Goal: Information Seeking & Learning: Find specific fact

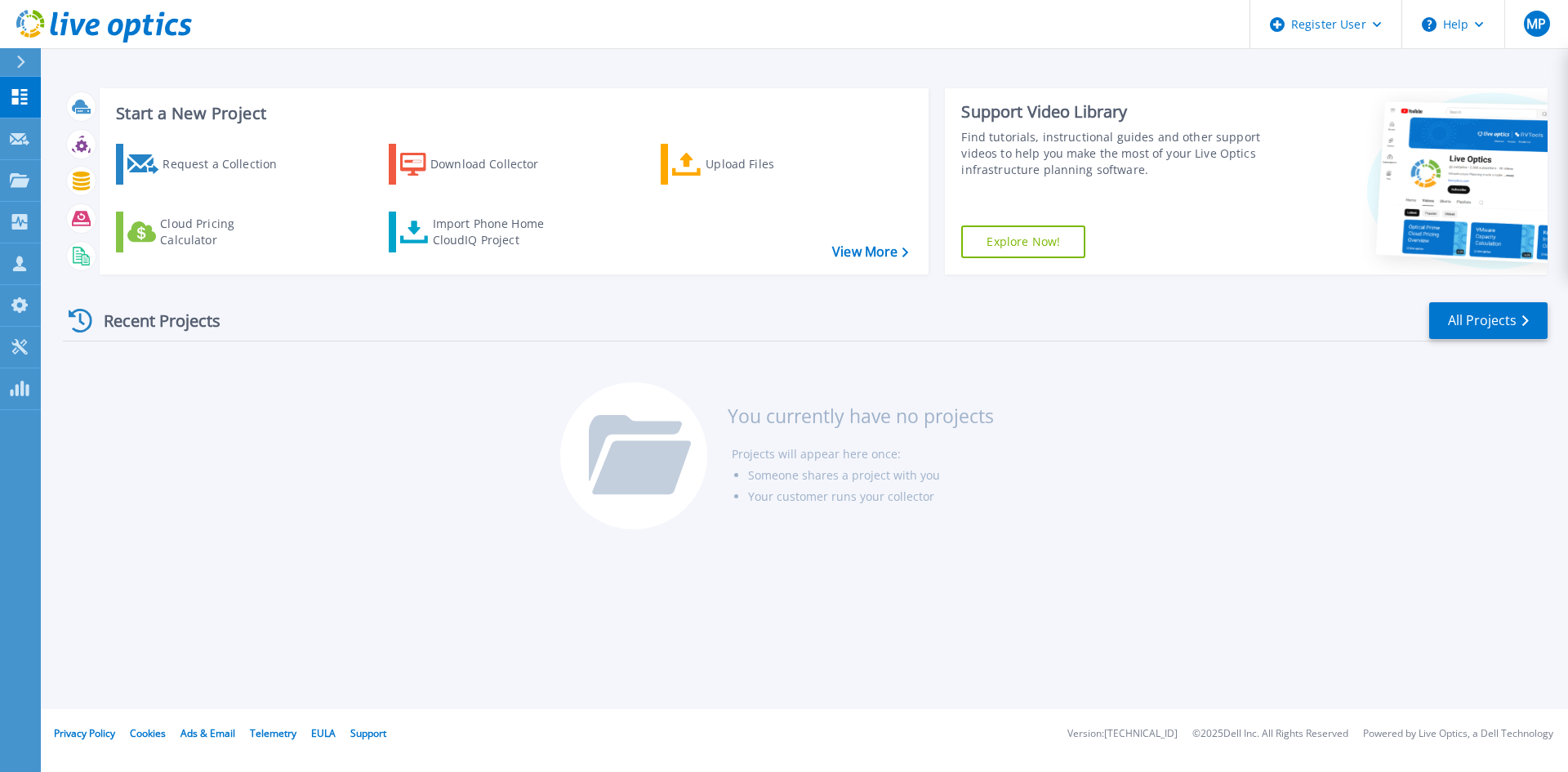
click at [176, 329] on div "Recent Projects" at bounding box center [152, 320] width 180 height 40
click at [94, 316] on div "Recent Projects" at bounding box center [152, 320] width 180 height 40
click at [92, 316] on icon at bounding box center [80, 320] width 24 height 24
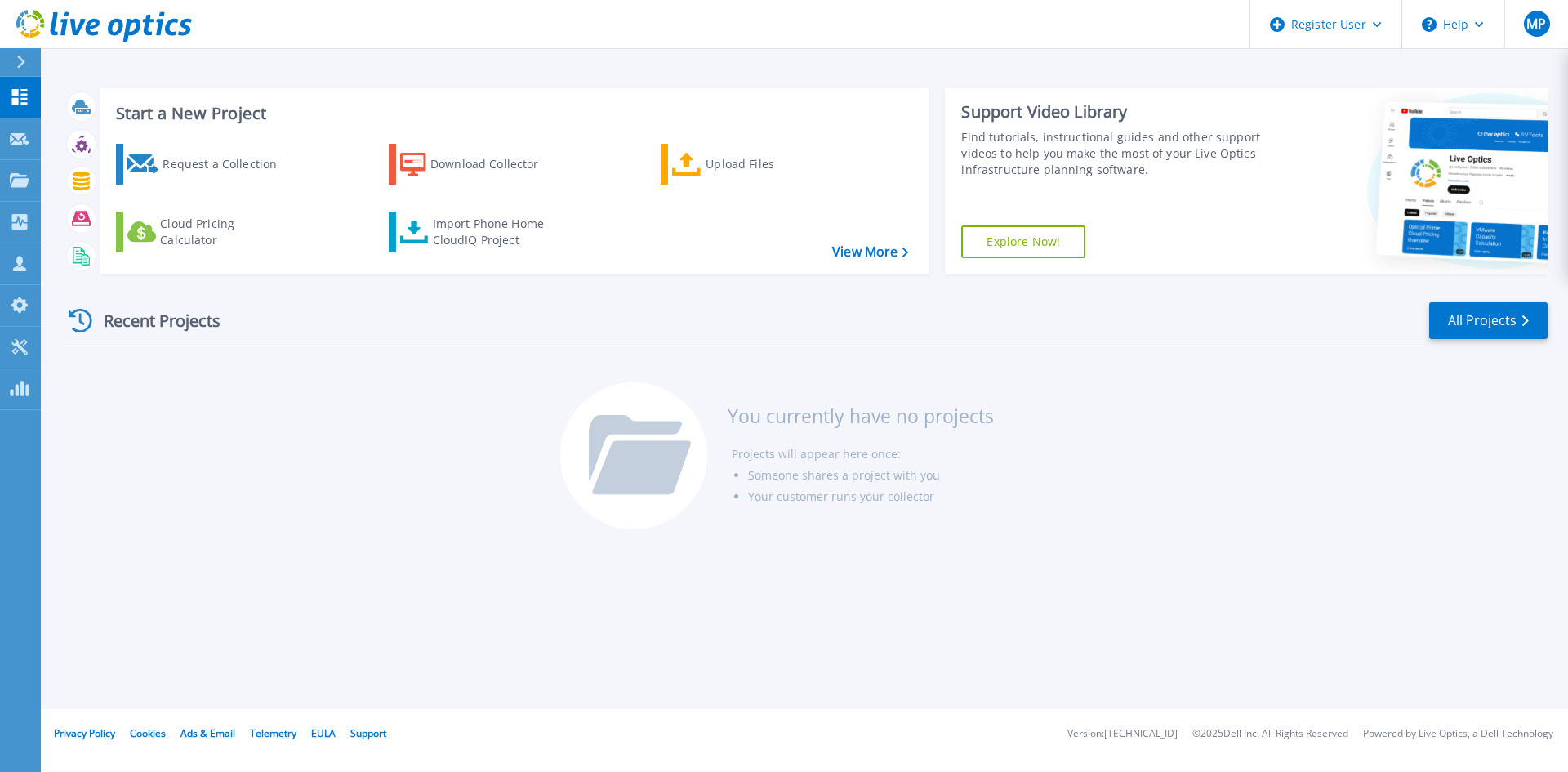
click at [283, 498] on div "Recent Projects All Projects You currently have no projects Projects will appea…" at bounding box center [805, 415] width 1484 height 258
click at [25, 176] on icon at bounding box center [19, 180] width 19 height 14
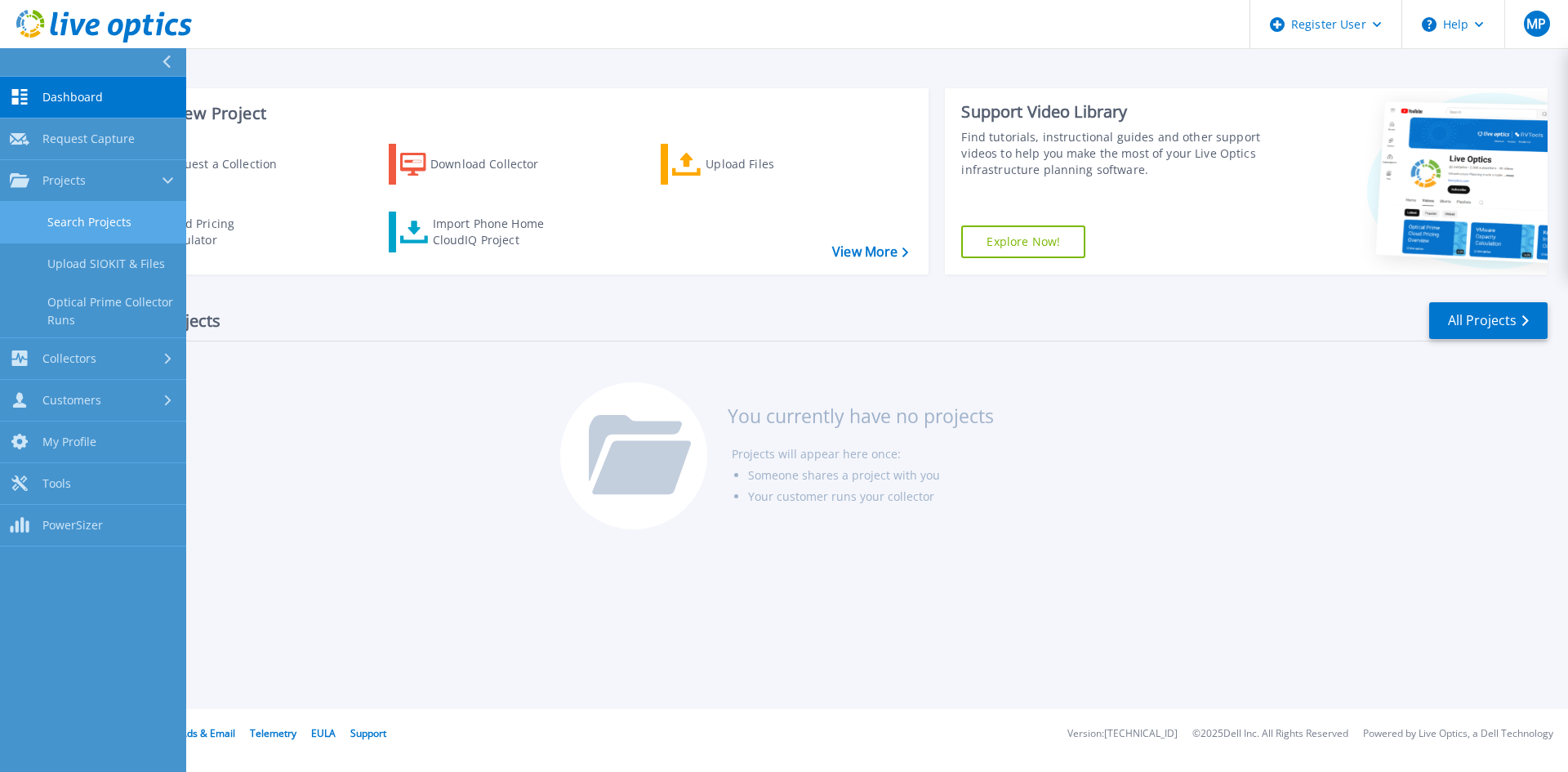
click at [100, 209] on link "Search Projects" at bounding box center [92, 222] width 186 height 41
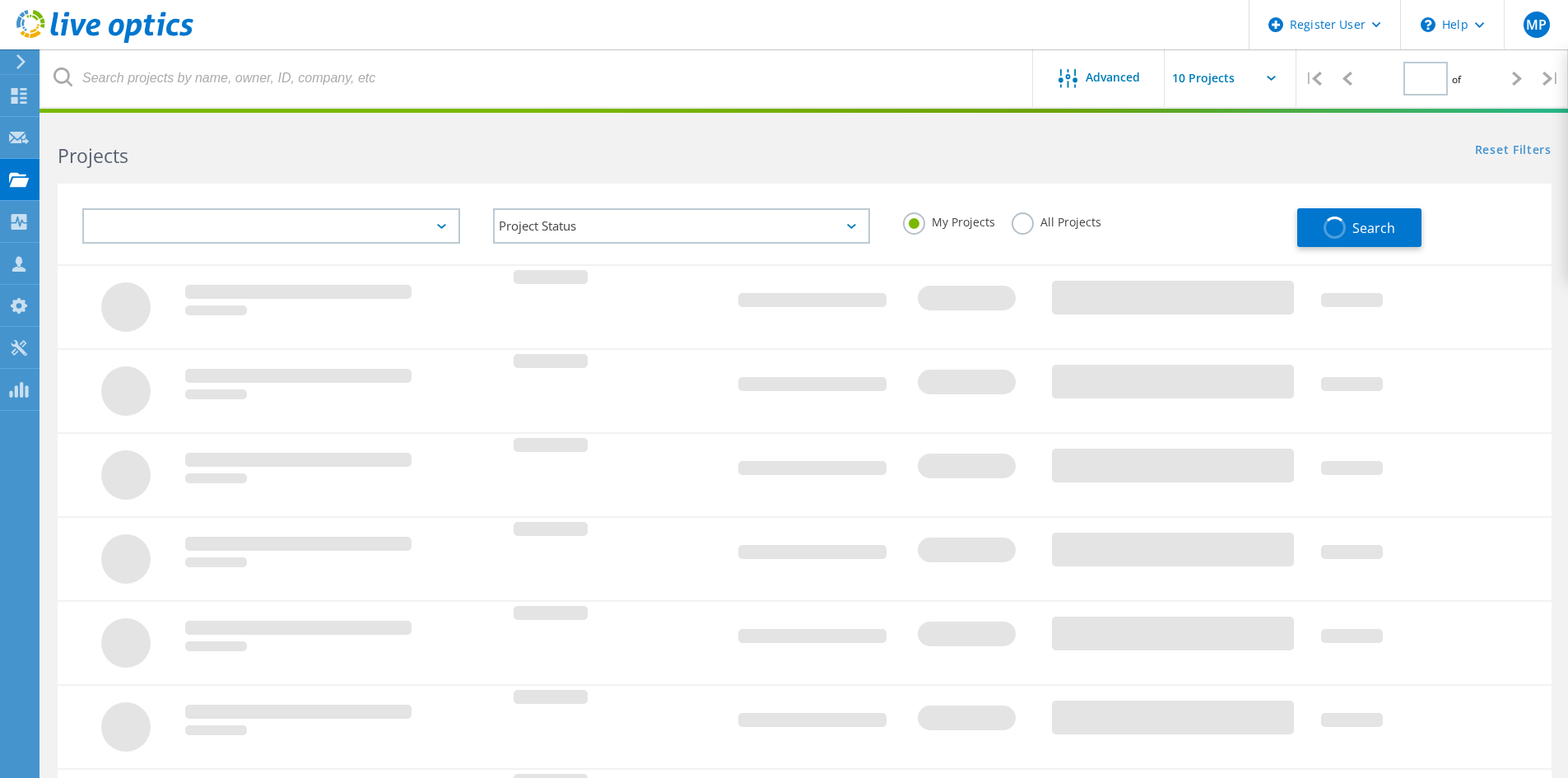
type input "1"
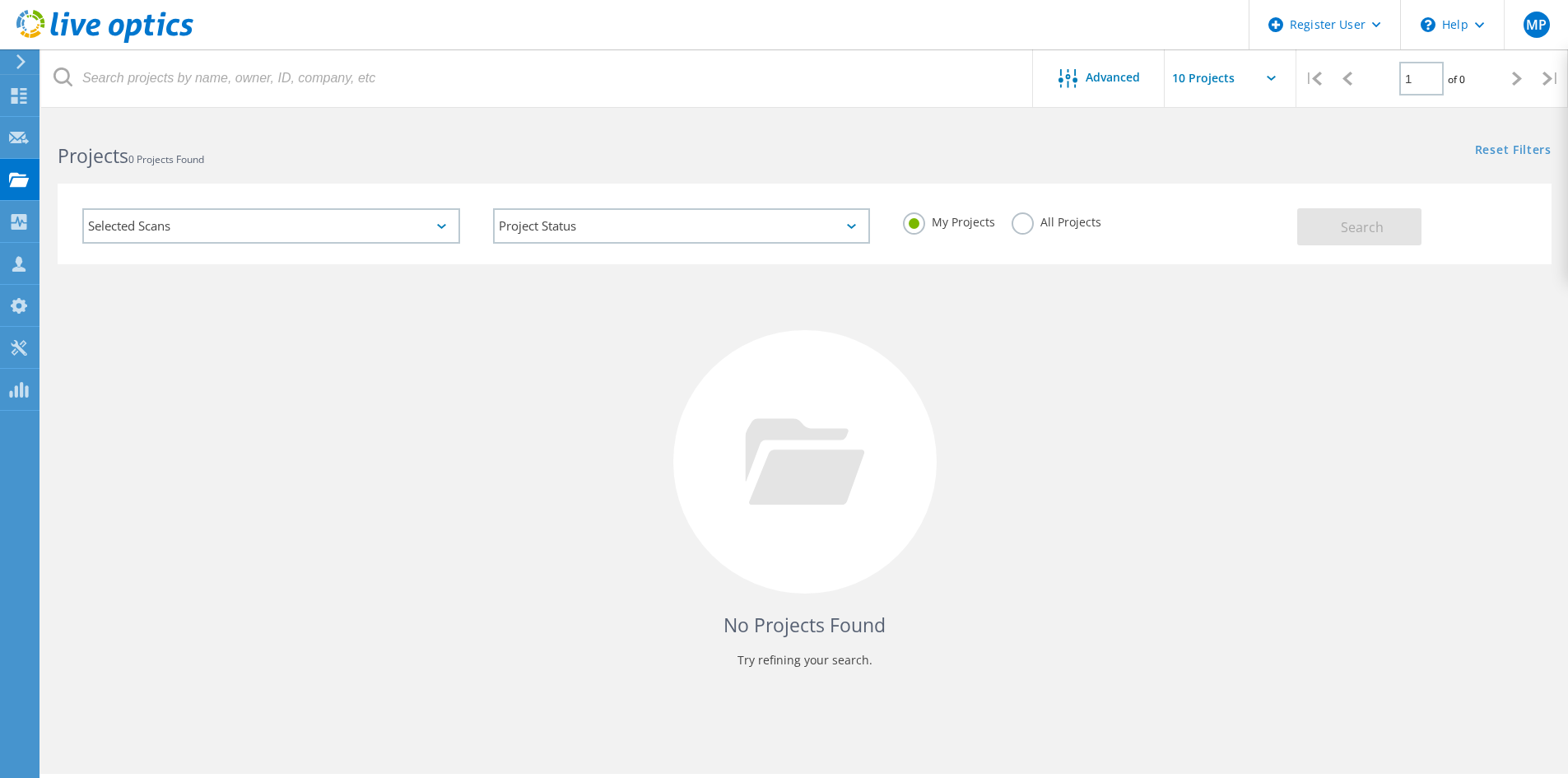
click at [1071, 220] on label "All Projects" at bounding box center [1056, 220] width 90 height 16
click at [0, 0] on input "All Projects" at bounding box center [0, 0] width 0 height 0
click at [1362, 240] on button "Search" at bounding box center [1359, 227] width 124 height 37
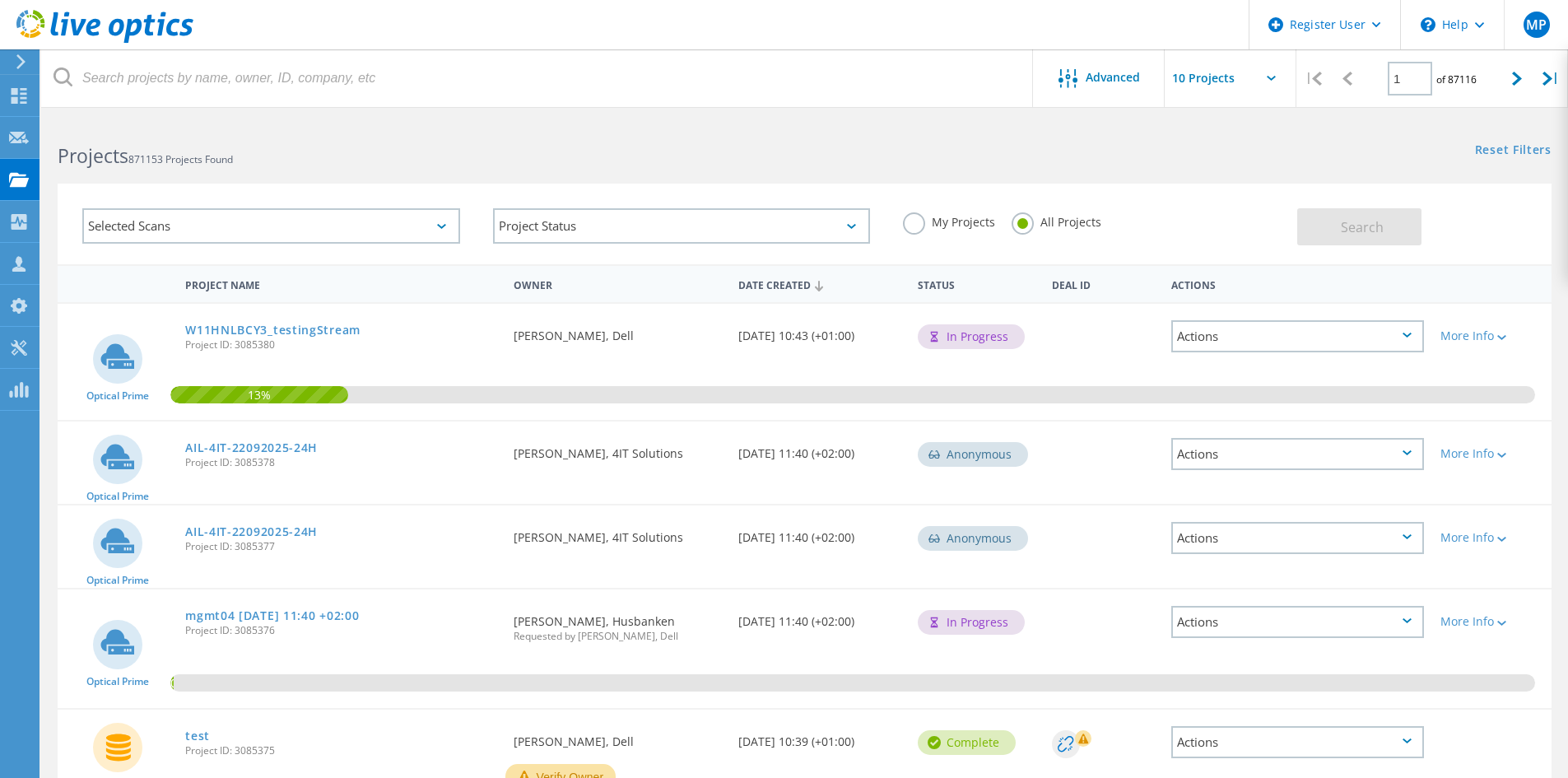
click at [403, 224] on div "Selected Scans" at bounding box center [272, 226] width 378 height 35
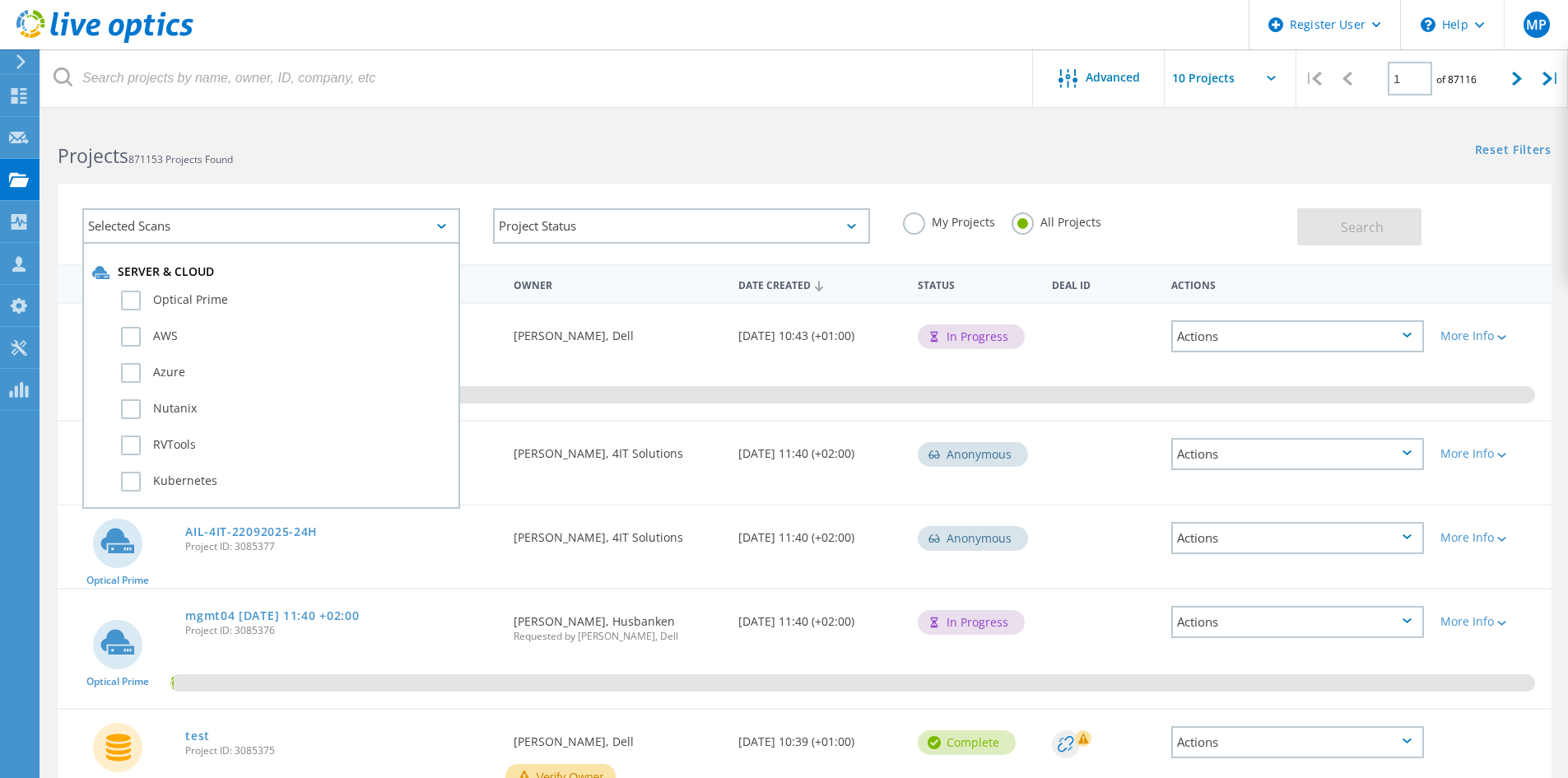
click at [645, 141] on div "Projects 871153 Projects Found" at bounding box center [422, 140] width 763 height 43
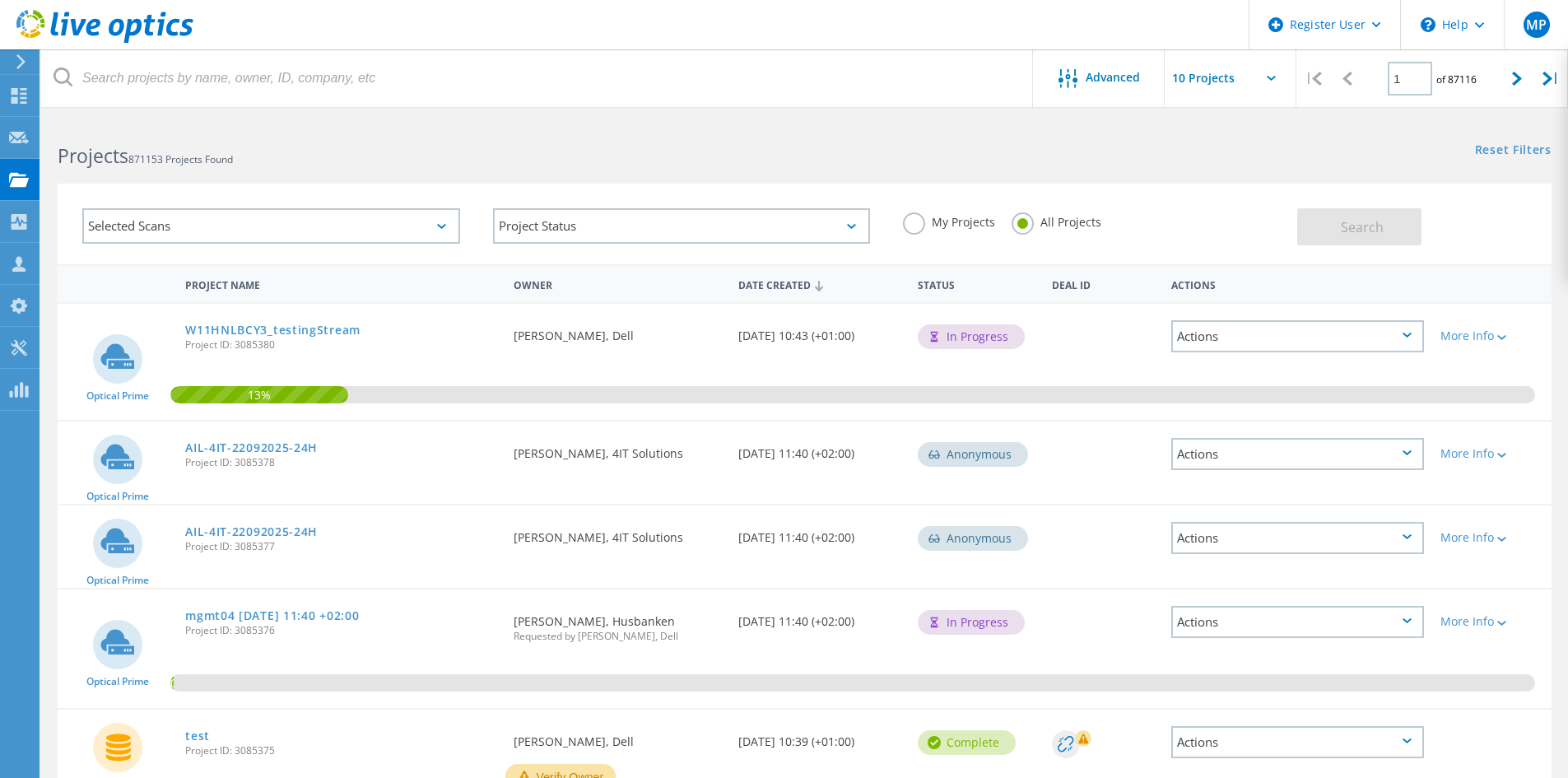
click at [454, 225] on div "Selected Scans" at bounding box center [272, 226] width 378 height 35
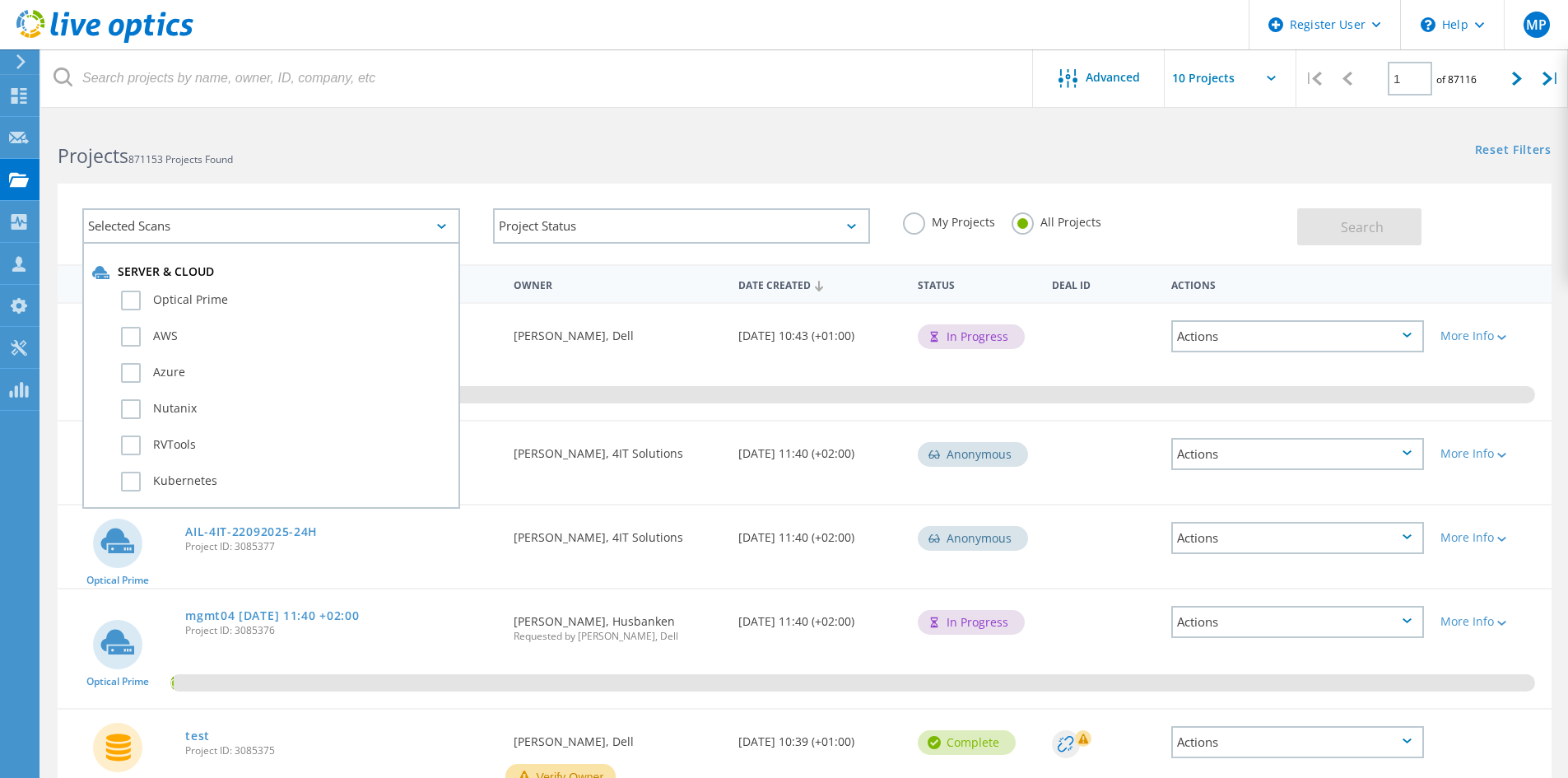
click at [454, 225] on div "Selected Scans" at bounding box center [272, 226] width 378 height 35
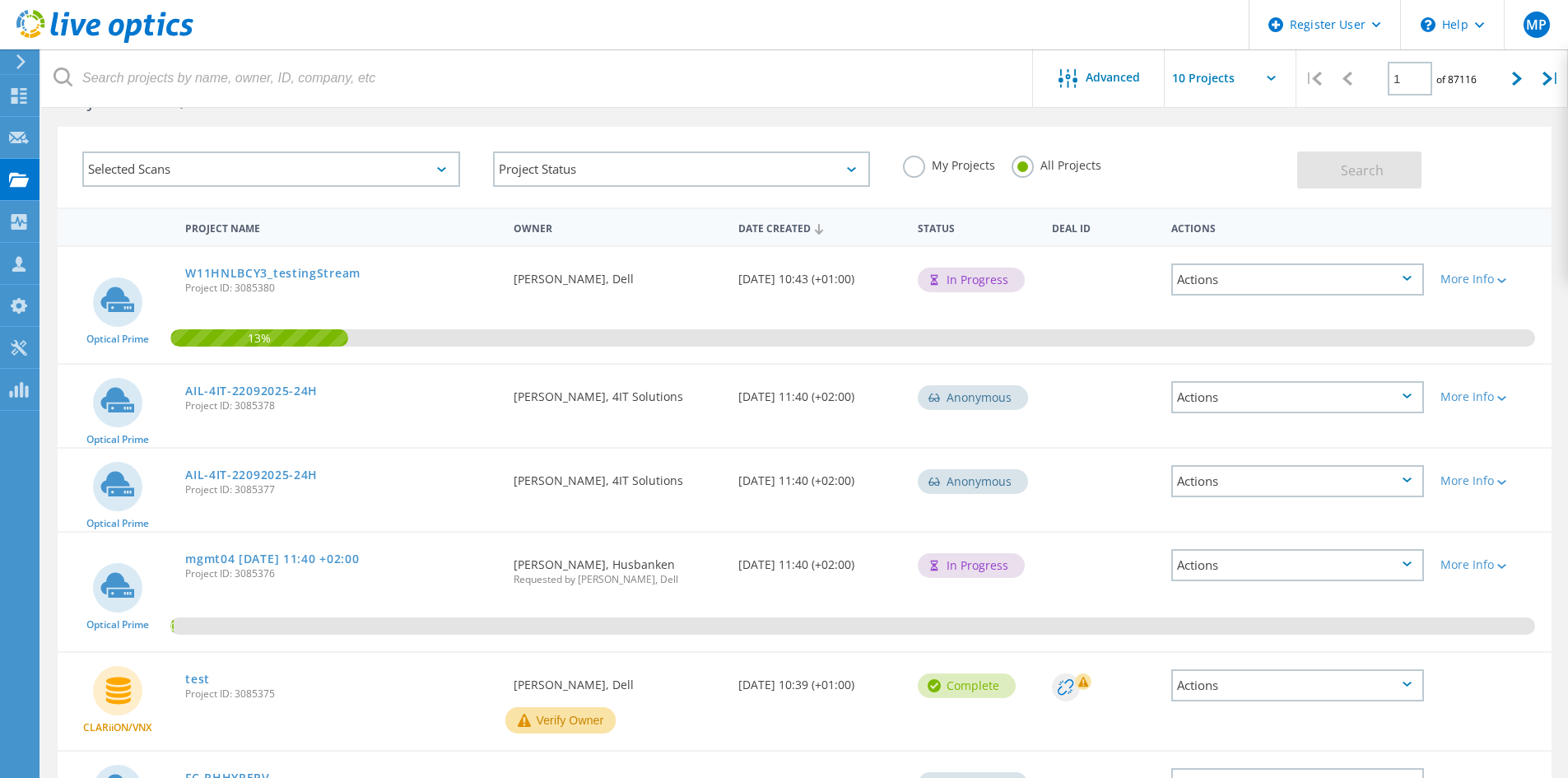
scroll to position [83, 0]
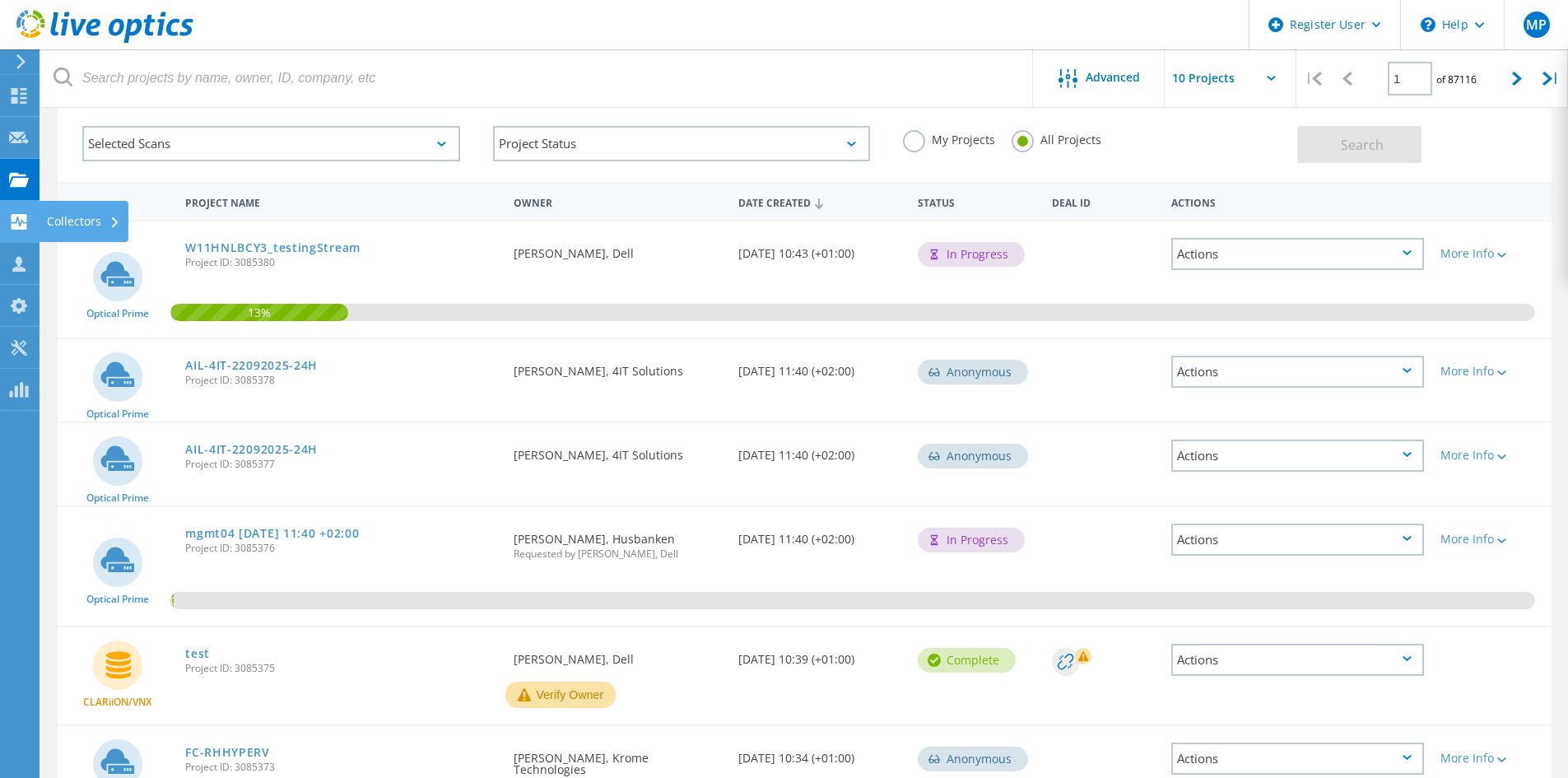
click at [59, 216] on div "Collectors" at bounding box center [83, 221] width 74 height 12
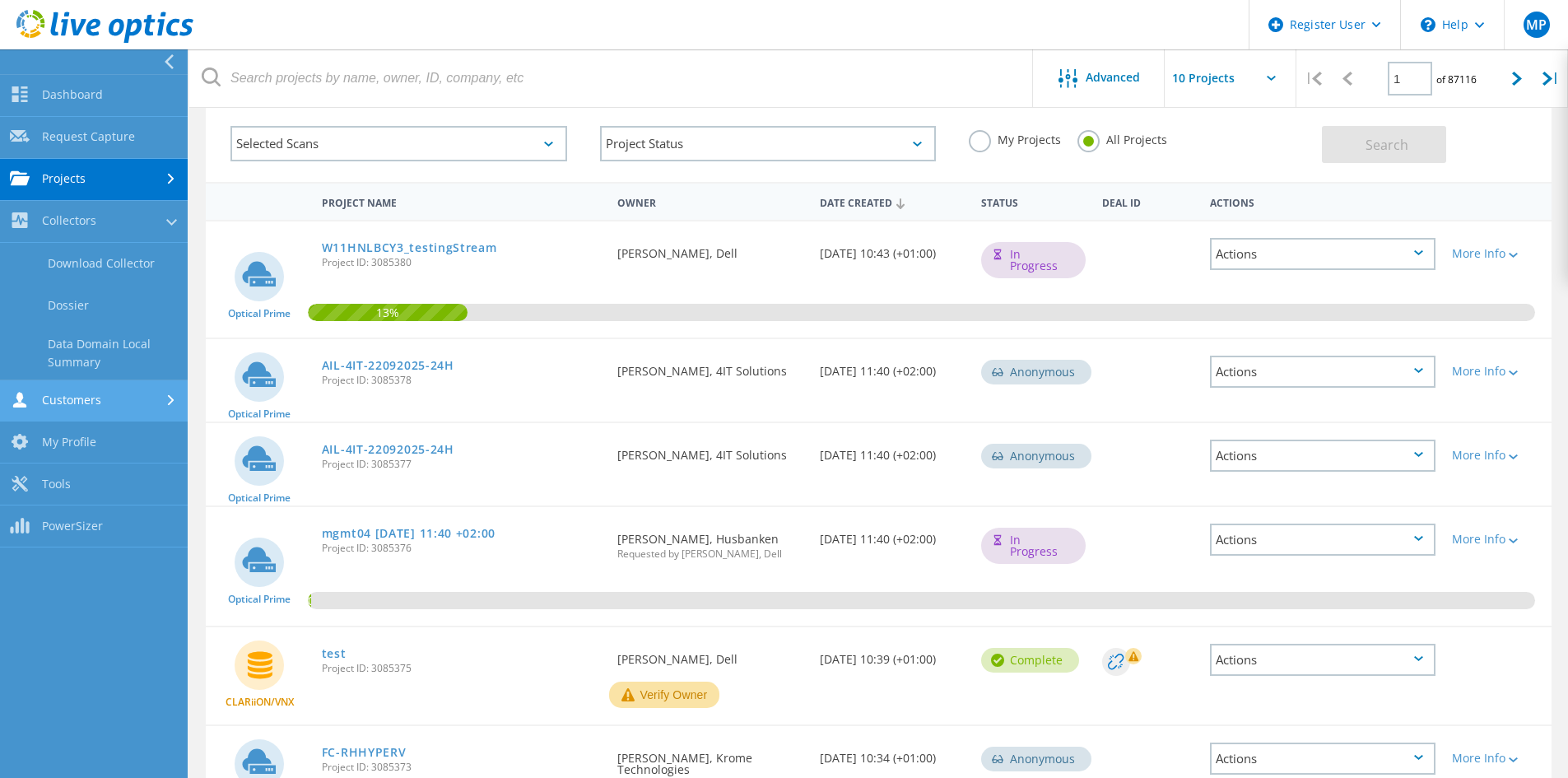
click at [121, 404] on link "Customers" at bounding box center [93, 401] width 187 height 42
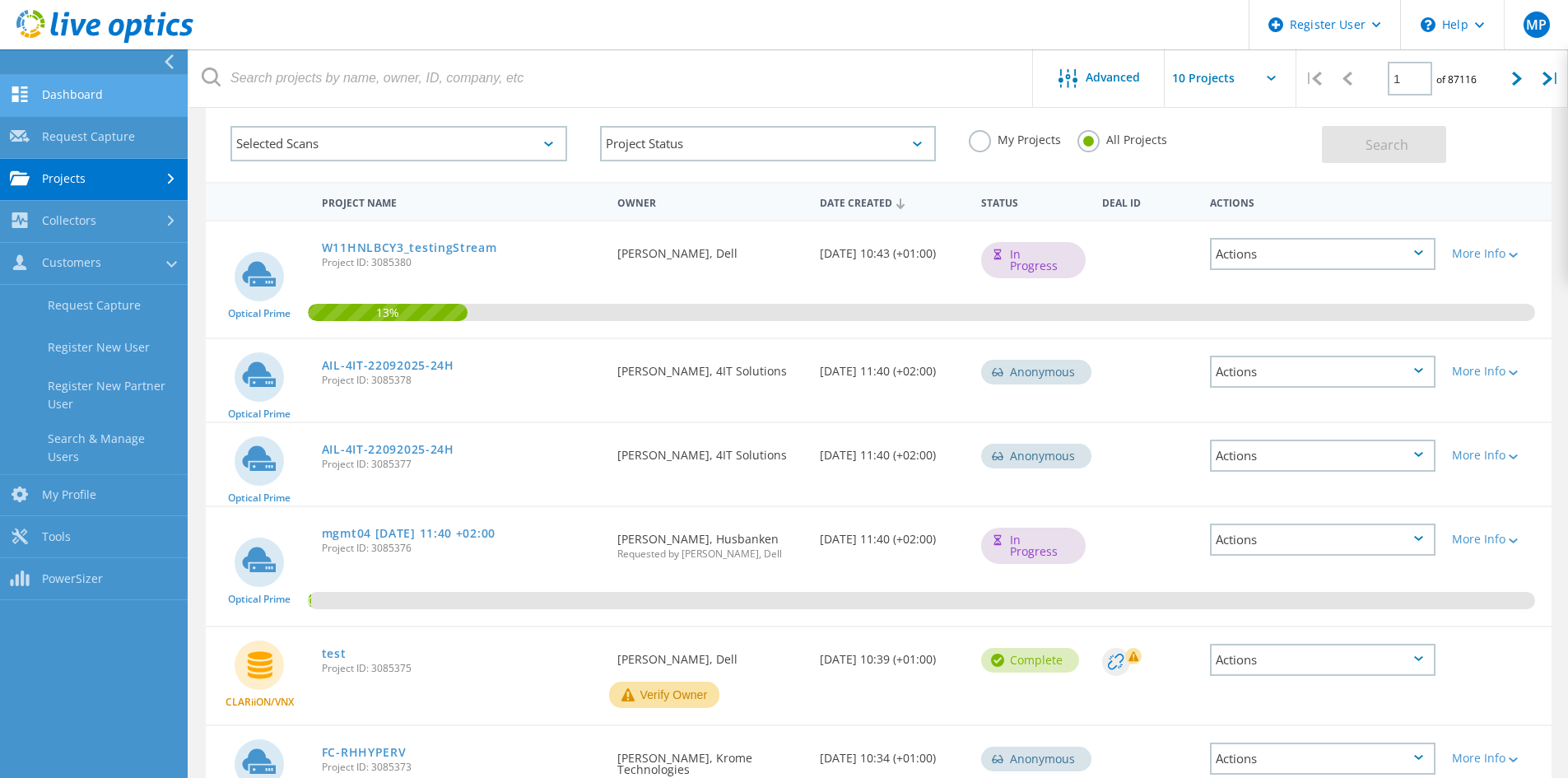
click at [96, 111] on link "Dashboard" at bounding box center [93, 95] width 187 height 42
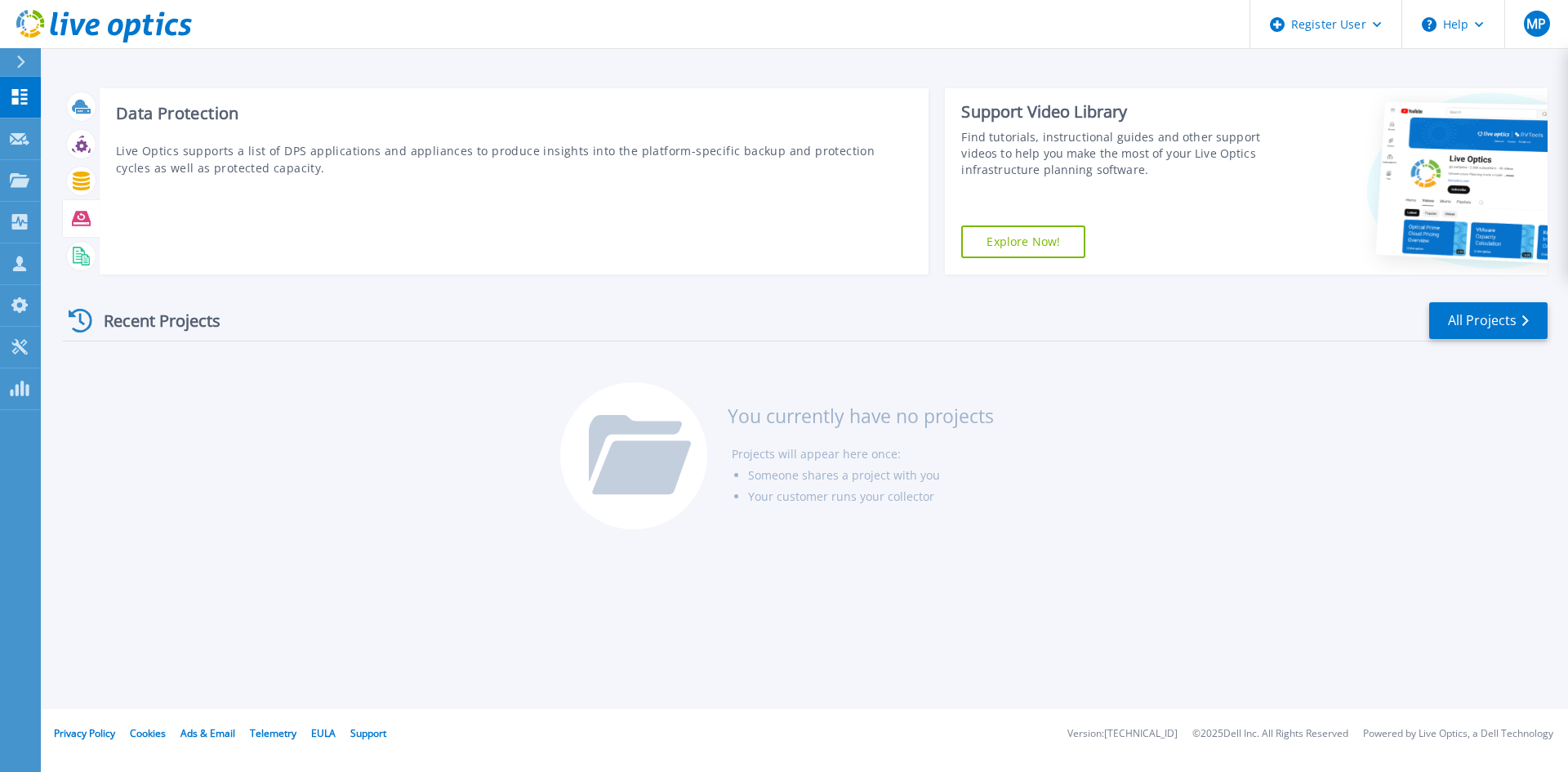
click at [76, 215] on icon at bounding box center [81, 217] width 18 height 15
click at [77, 250] on icon at bounding box center [81, 255] width 18 height 18
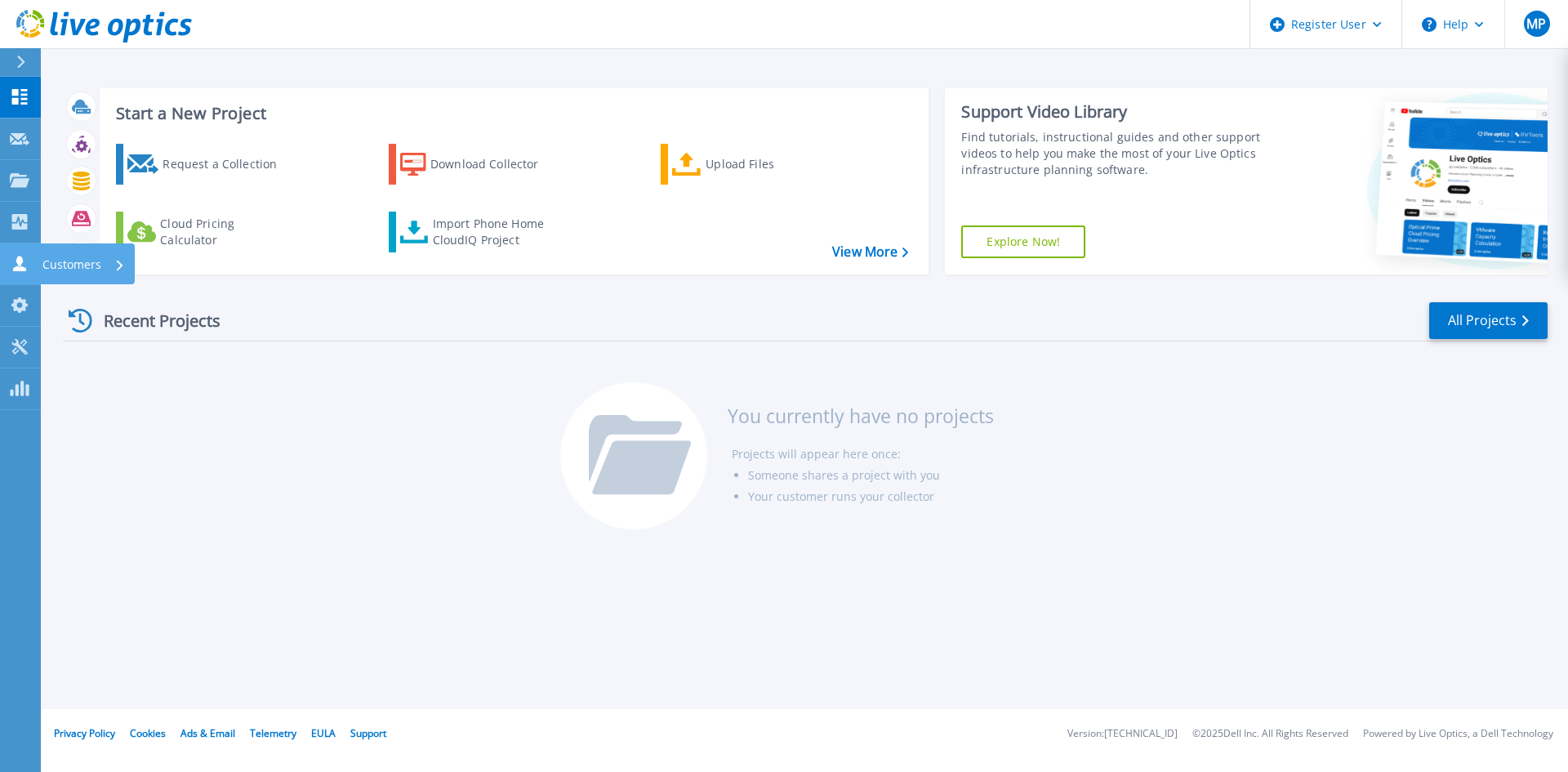
click at [58, 269] on p "Customers" at bounding box center [71, 264] width 59 height 42
click at [1493, 317] on link "All Projects" at bounding box center [1488, 320] width 118 height 37
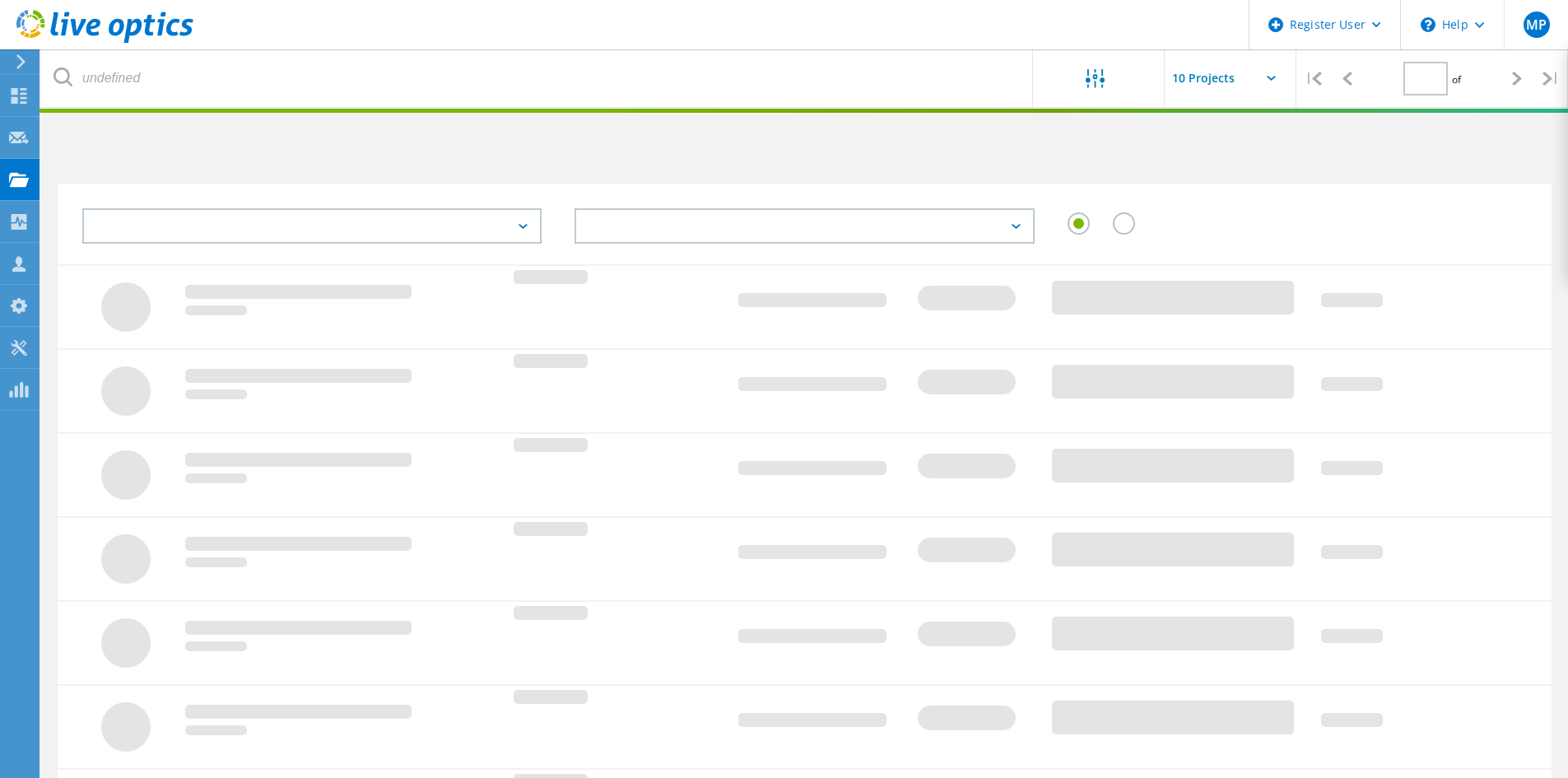
type input "1"
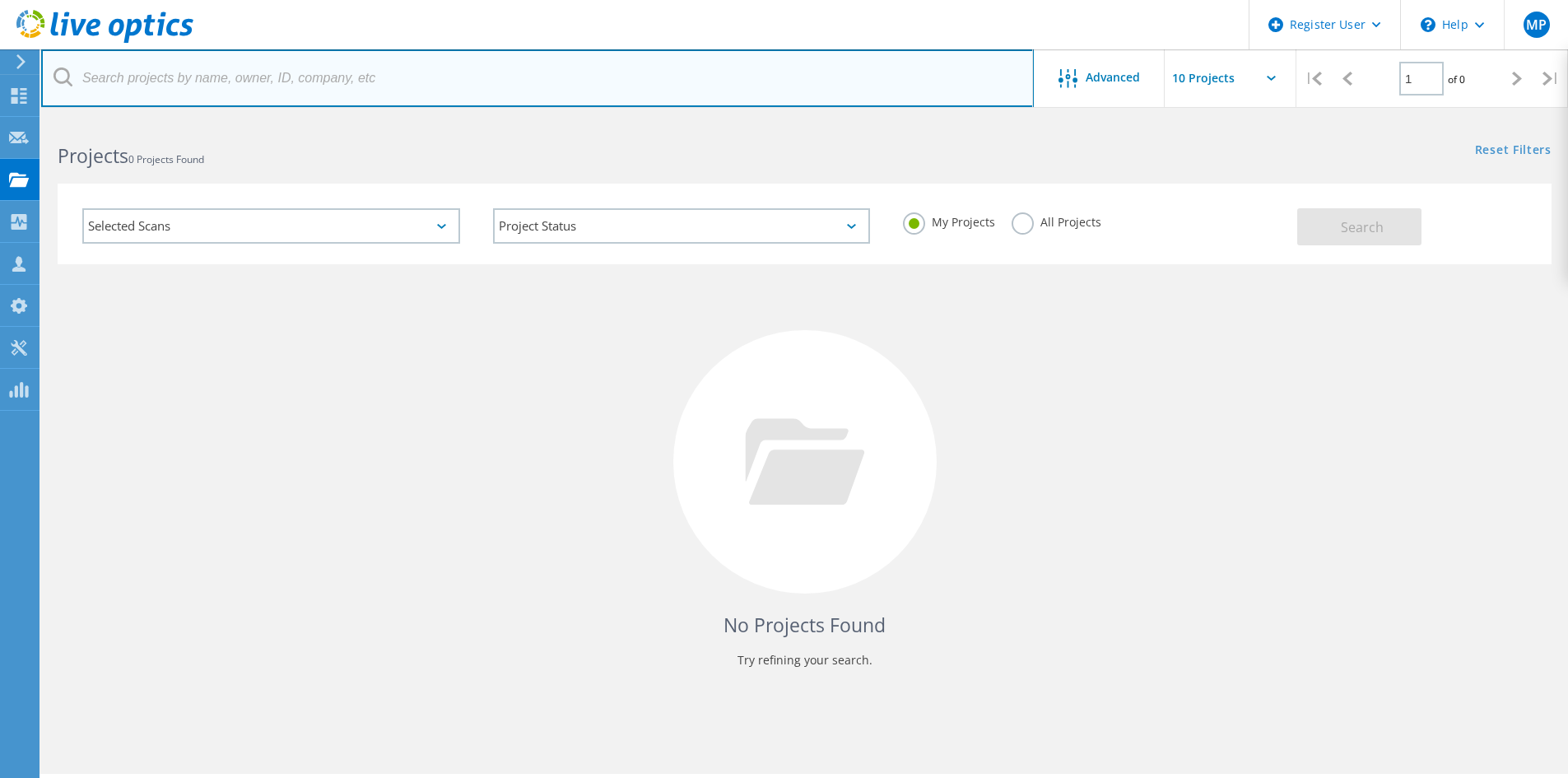
click at [452, 87] on input "text" at bounding box center [537, 78] width 993 height 58
type input "holbrook academy"
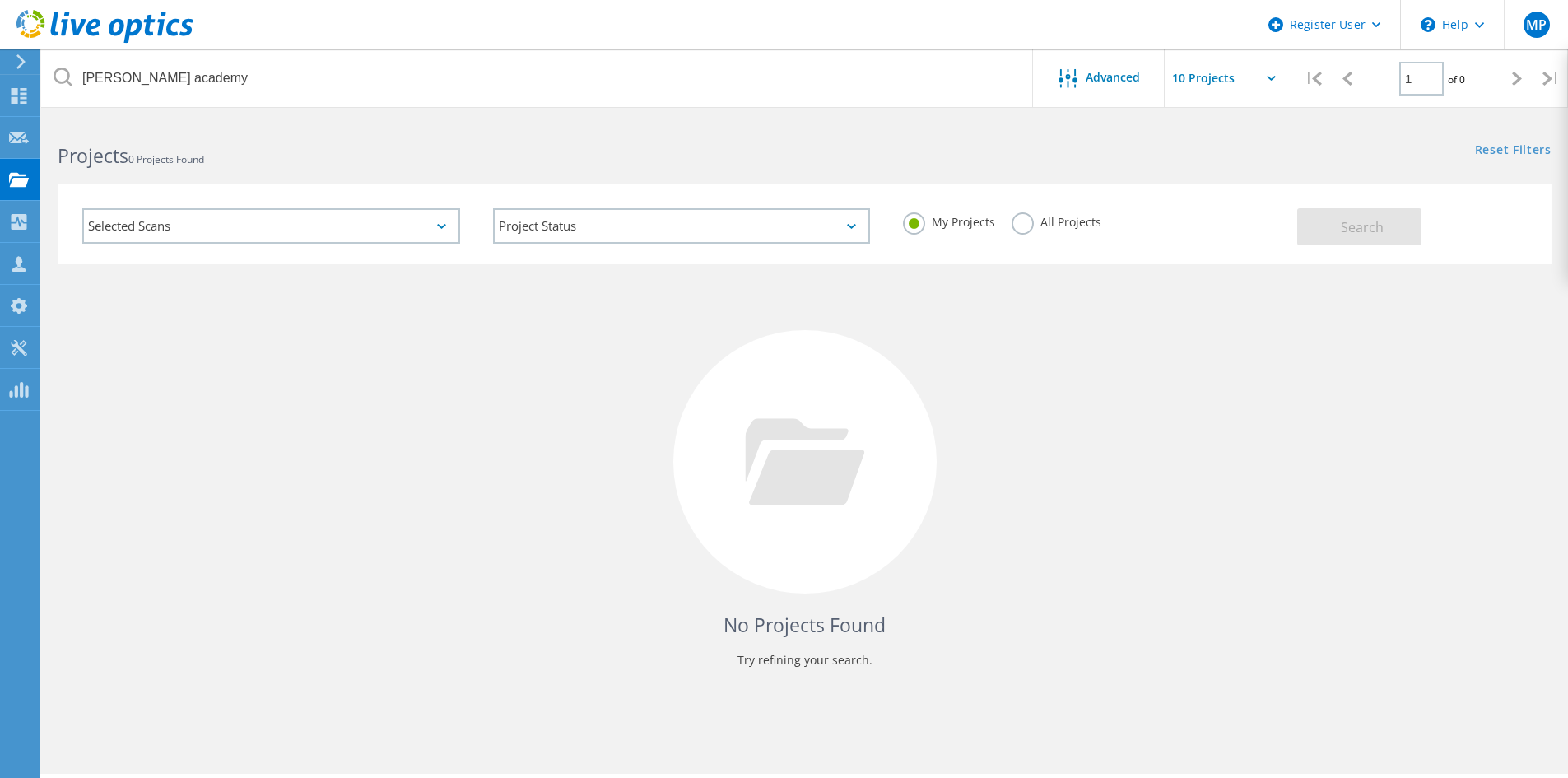
click at [1273, 77] on icon at bounding box center [1272, 78] width 9 height 5
click at [1273, 83] on input "text" at bounding box center [1247, 78] width 165 height 58
click at [1213, 118] on div "Show 10 Projects" at bounding box center [1247, 122] width 163 height 28
type input "Show 10 Projects"
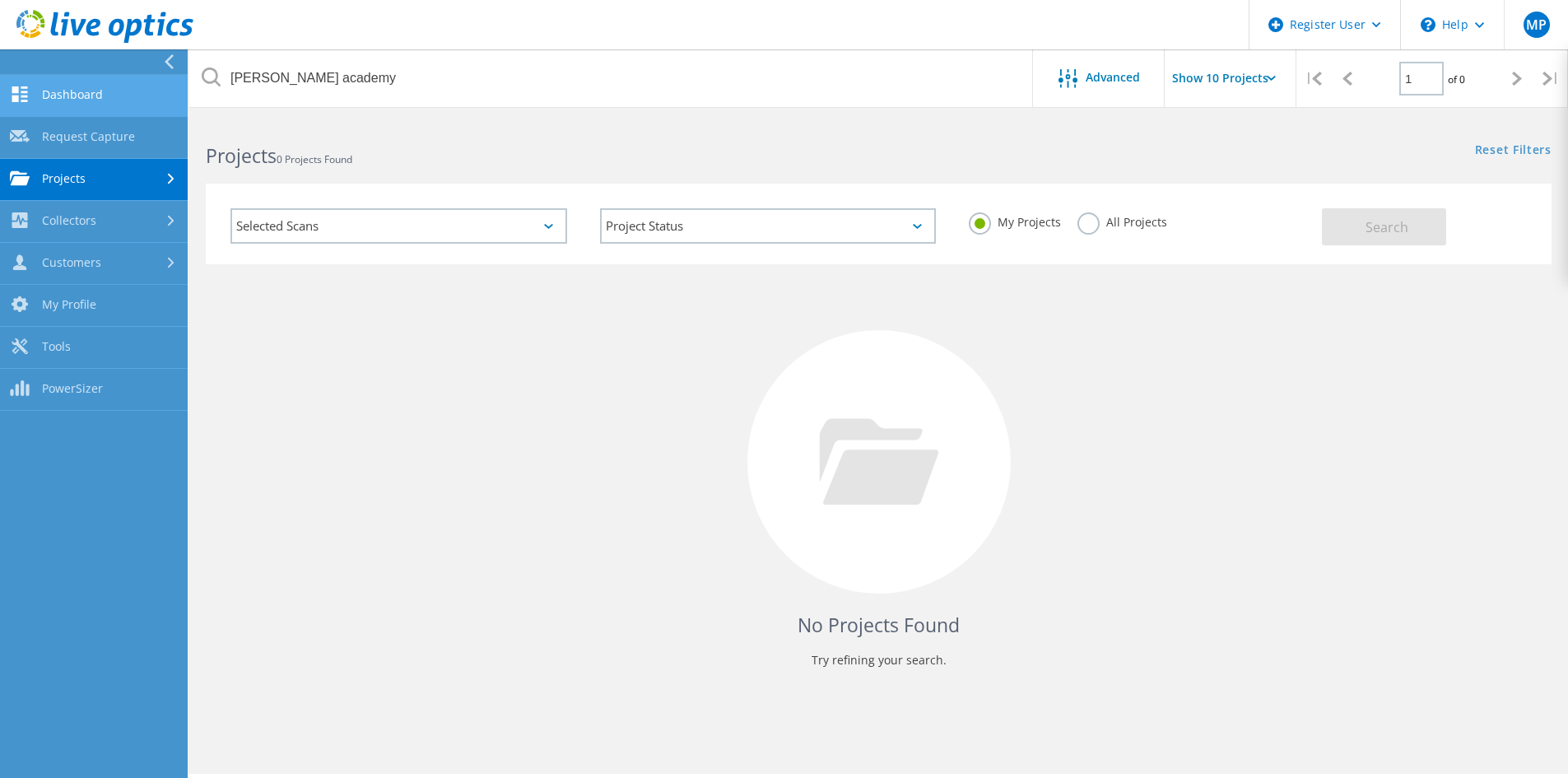
click at [45, 106] on link "Dashboard" at bounding box center [93, 95] width 187 height 42
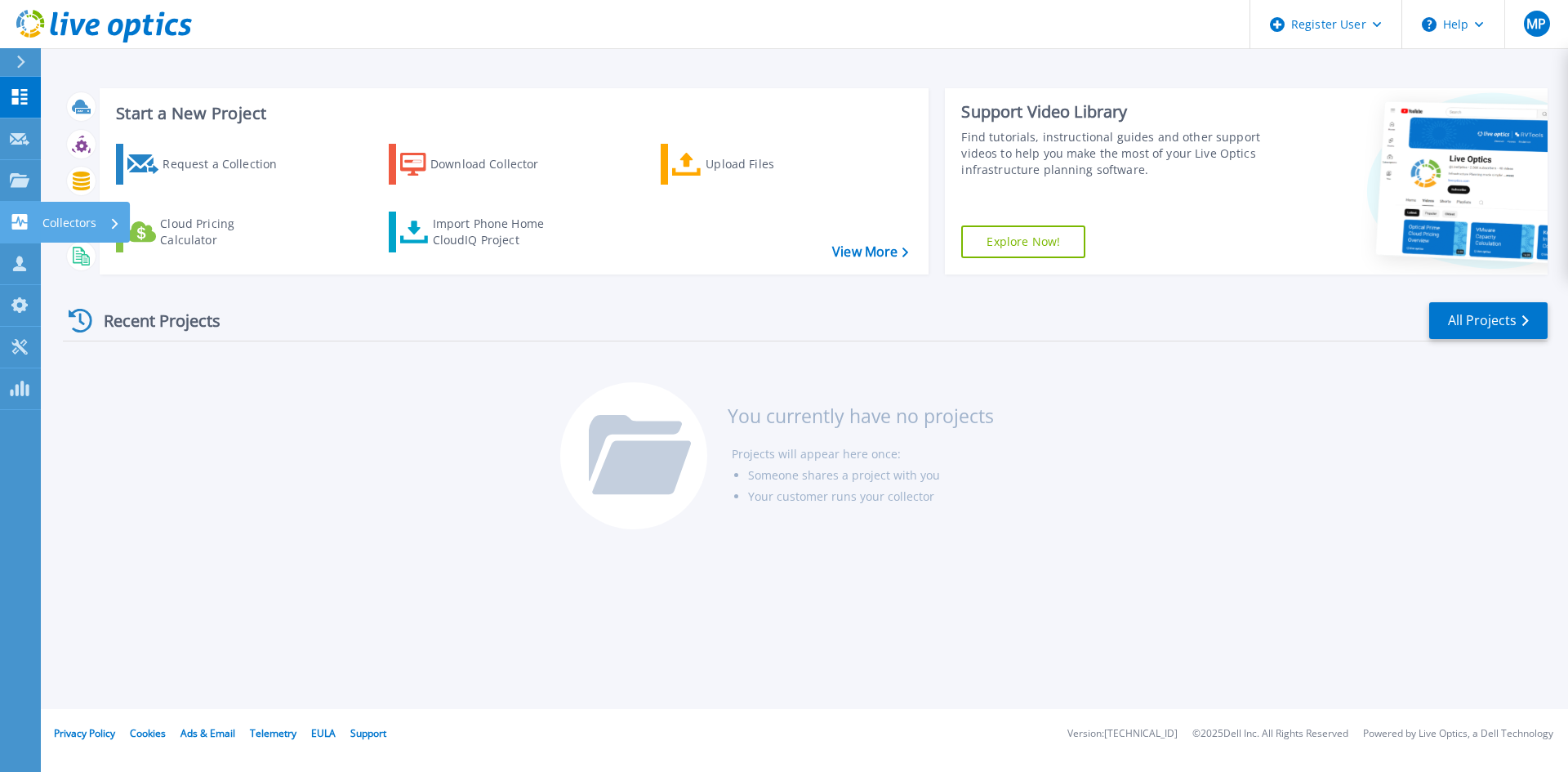
click at [94, 230] on p "Collectors" at bounding box center [69, 223] width 54 height 42
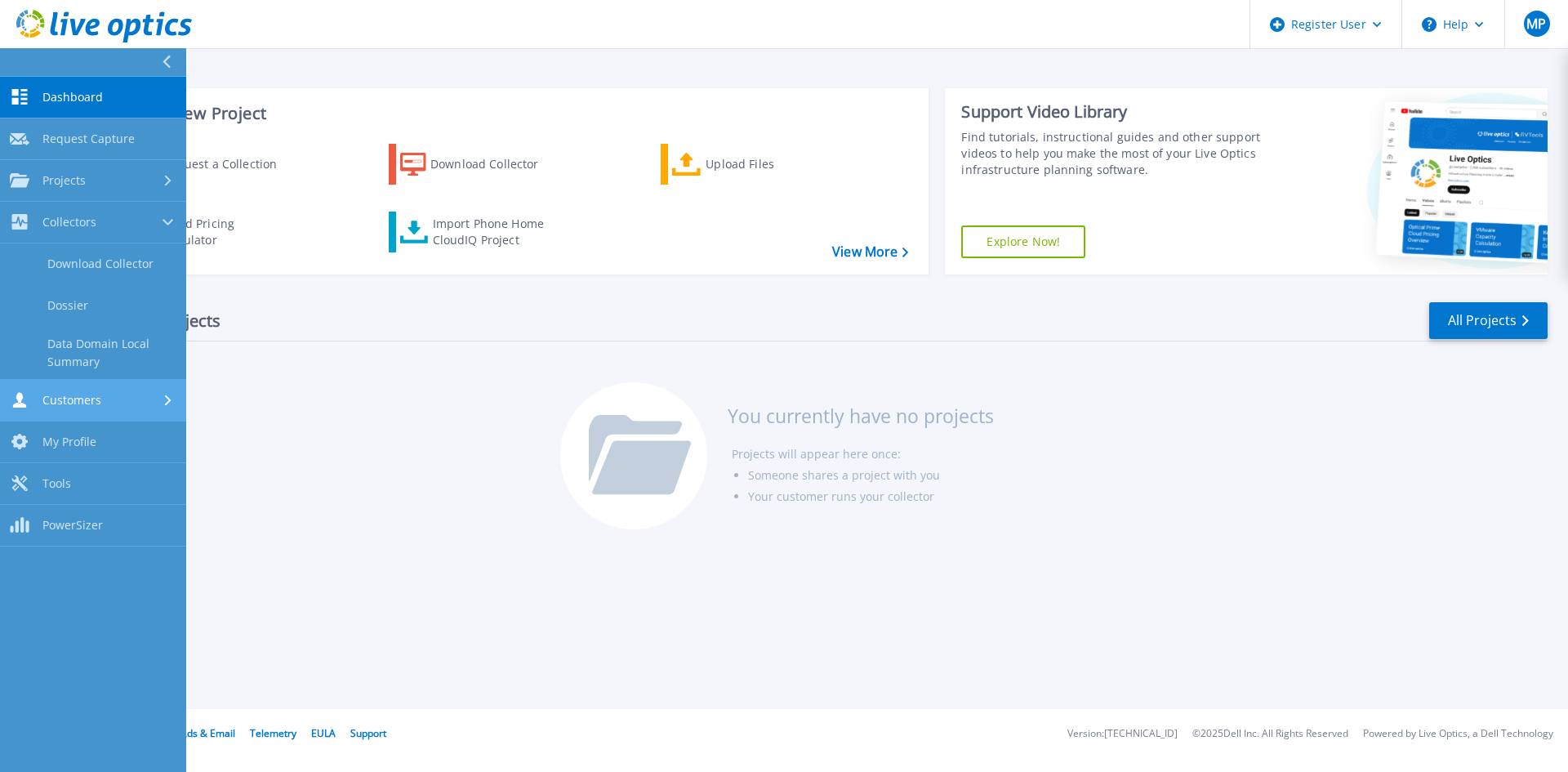
click at [140, 391] on link "Customers Customers" at bounding box center [92, 400] width 186 height 41
click at [171, 59] on icon at bounding box center [166, 62] width 9 height 13
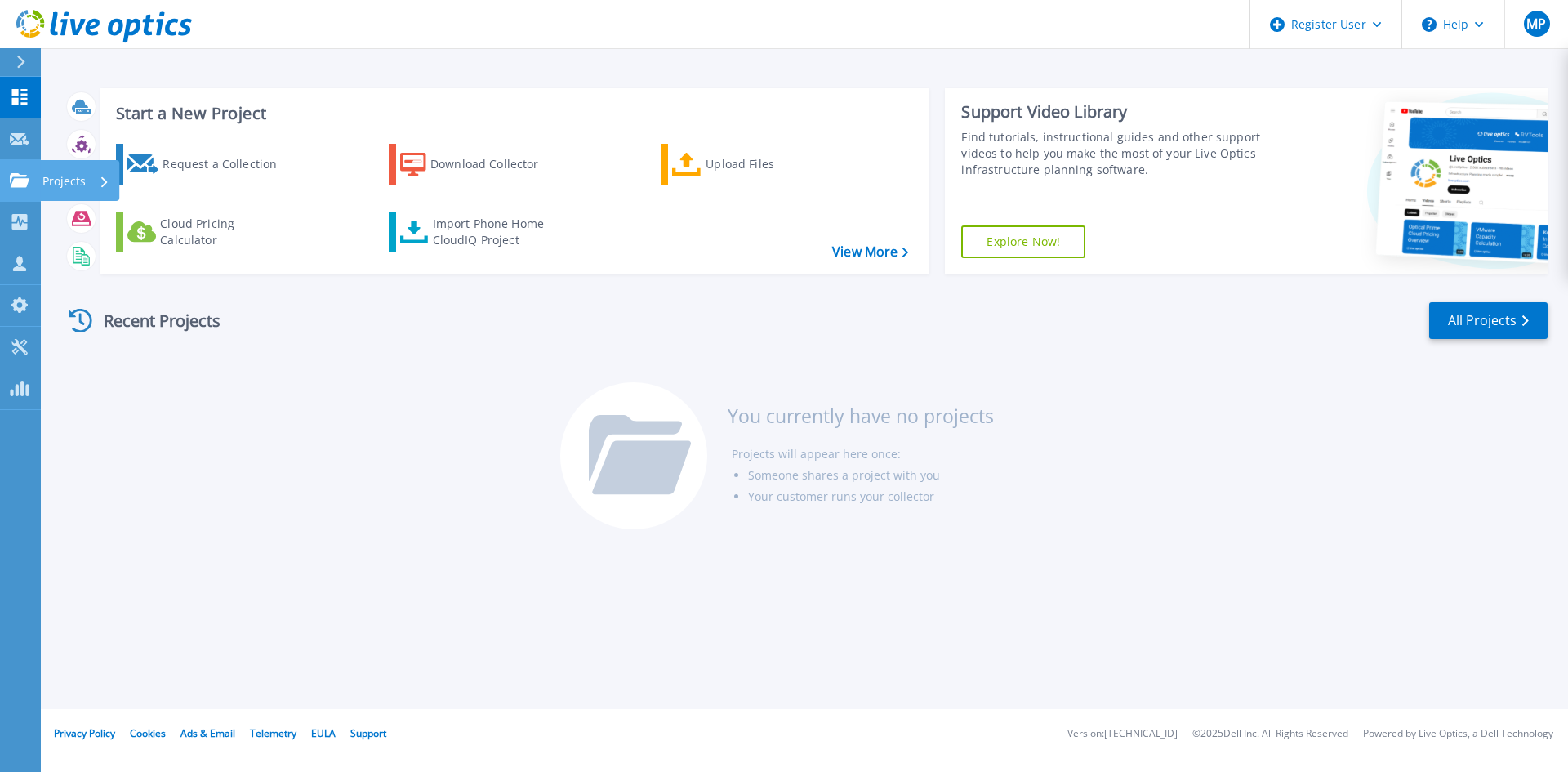
click at [28, 180] on icon at bounding box center [19, 180] width 19 height 14
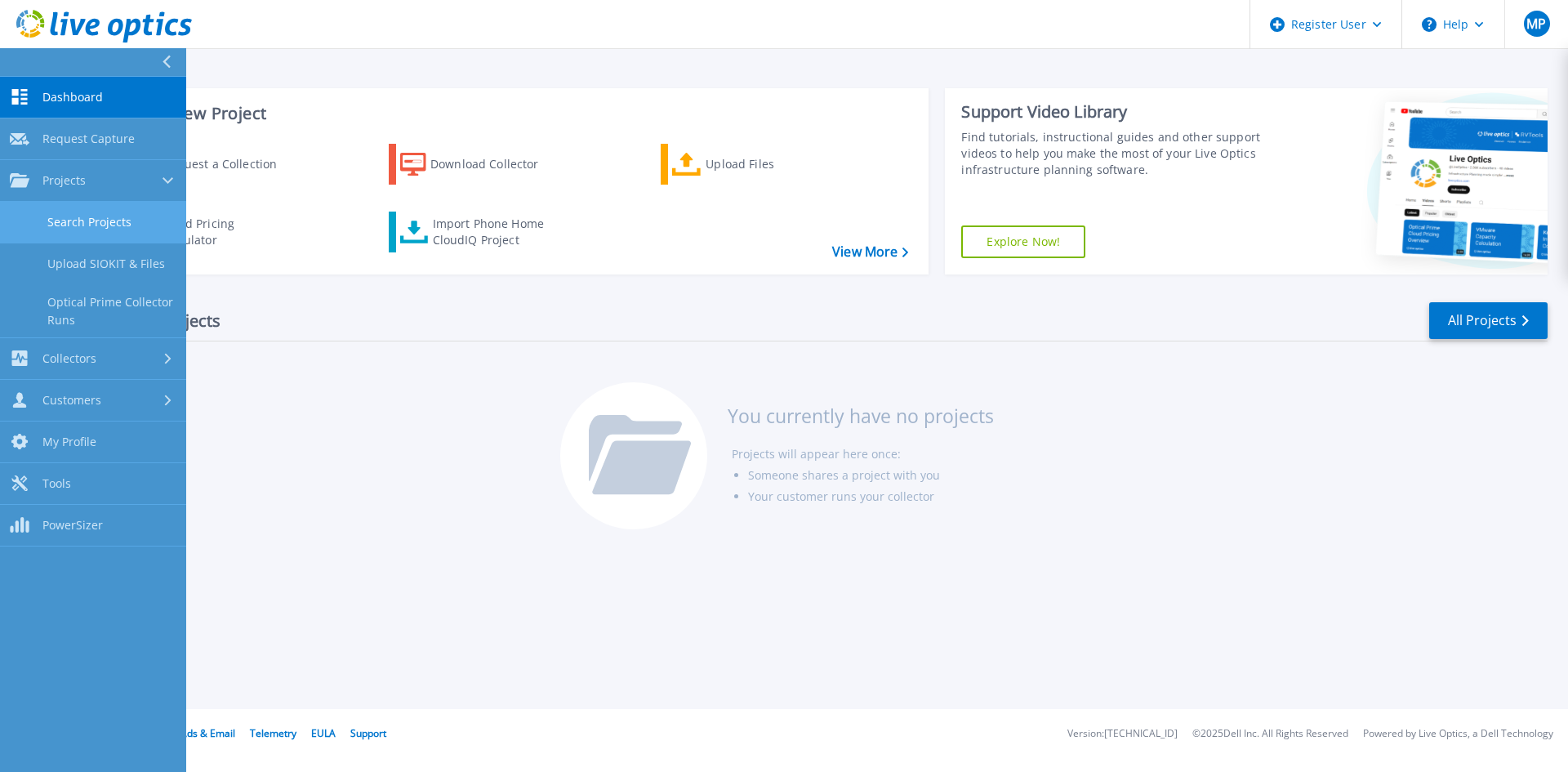
click at [137, 221] on link "Search Projects" at bounding box center [92, 222] width 186 height 41
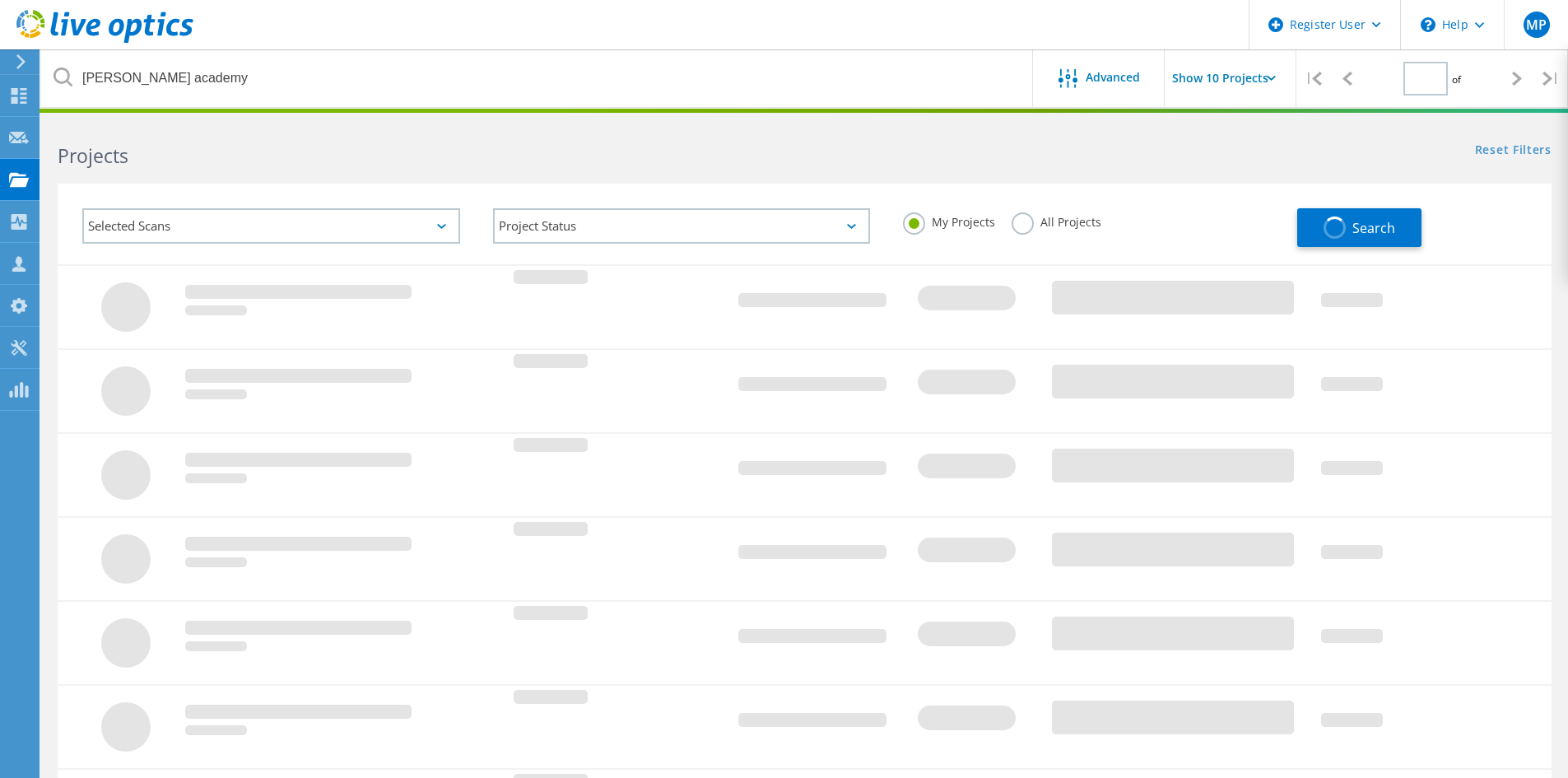
type input "1"
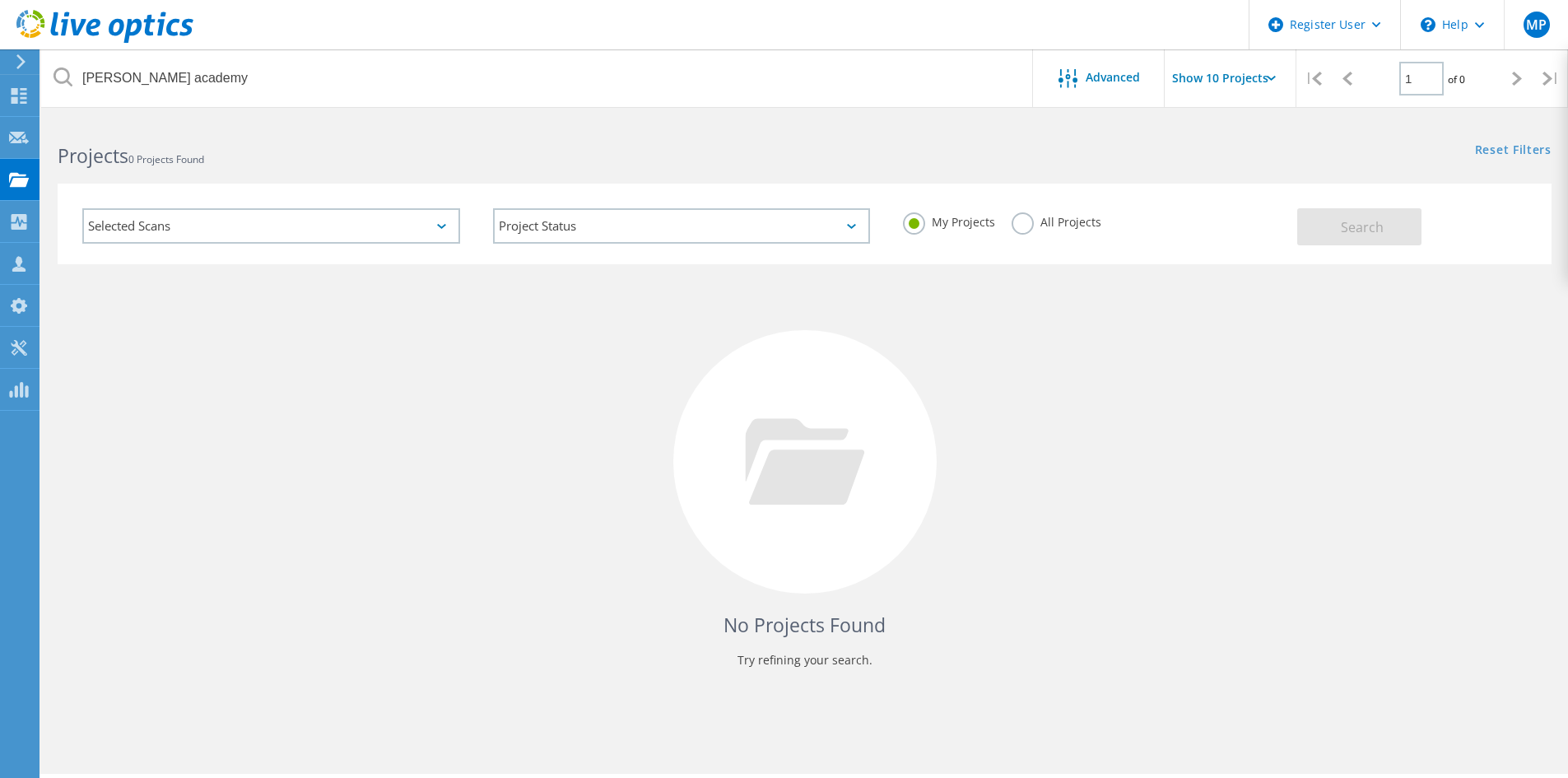
click at [414, 232] on div "Selected Scans" at bounding box center [272, 226] width 378 height 35
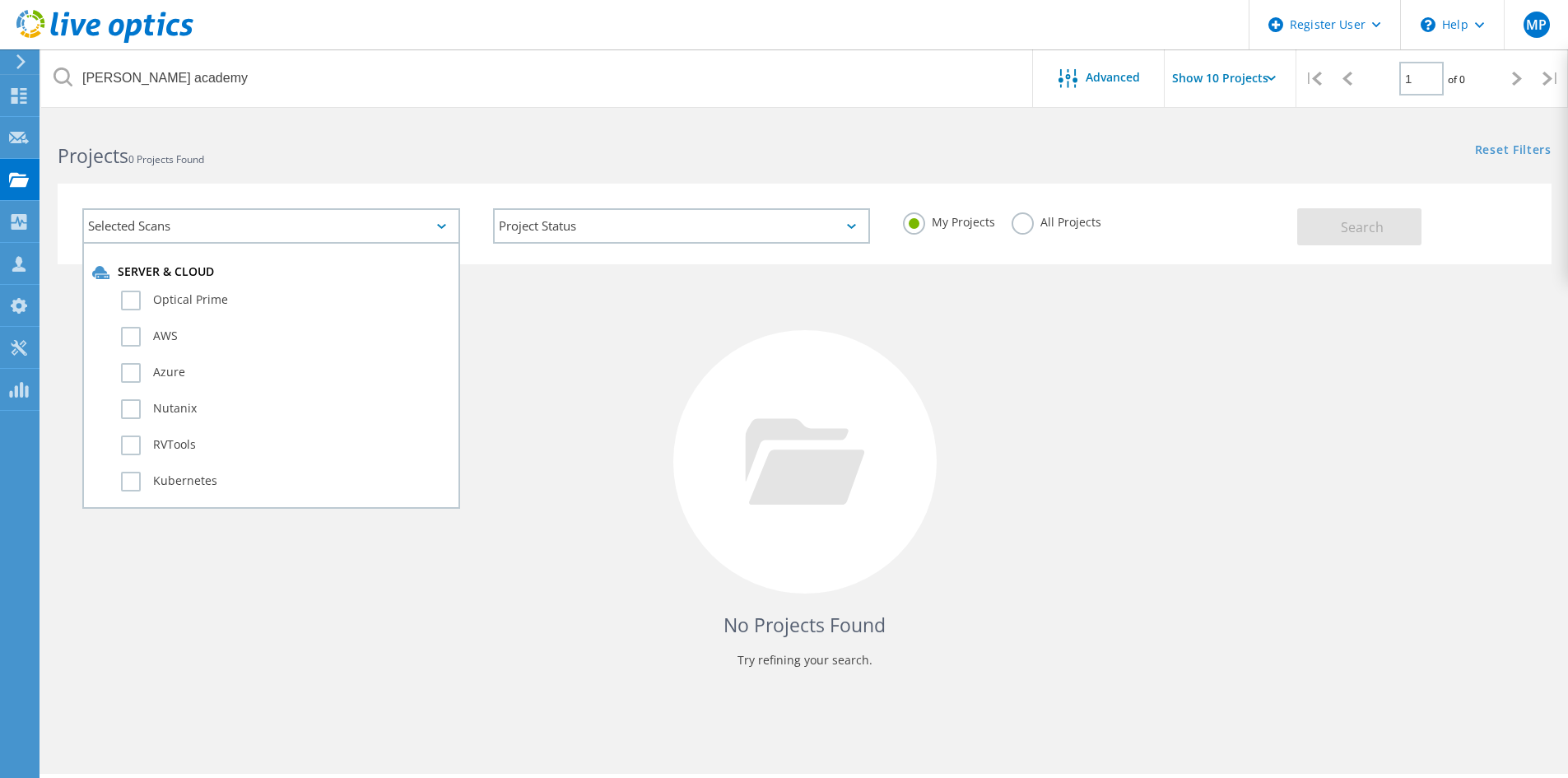
click at [414, 232] on div "Selected Scans" at bounding box center [272, 226] width 378 height 35
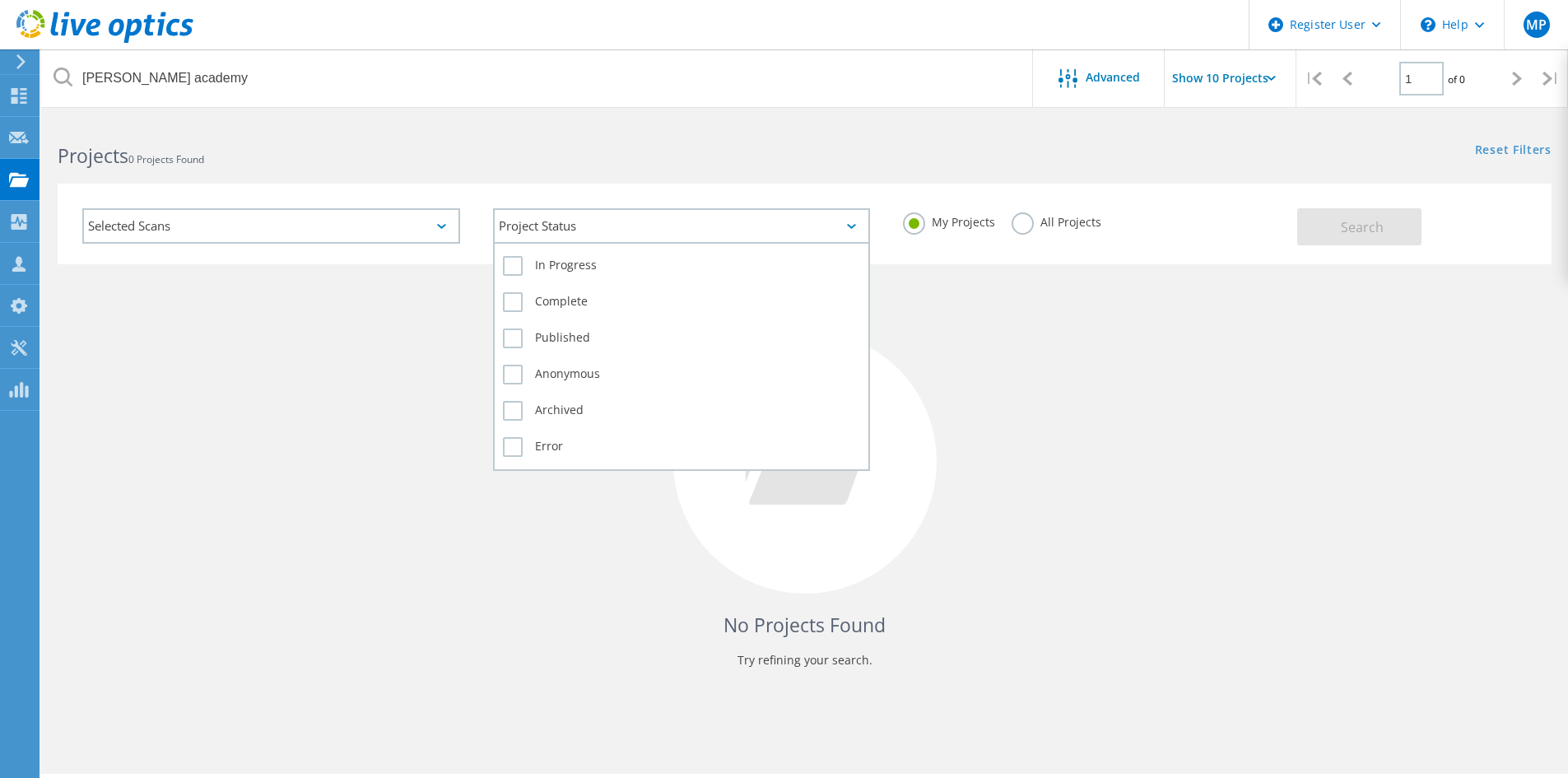
click at [602, 232] on div "Project Status" at bounding box center [682, 226] width 378 height 35
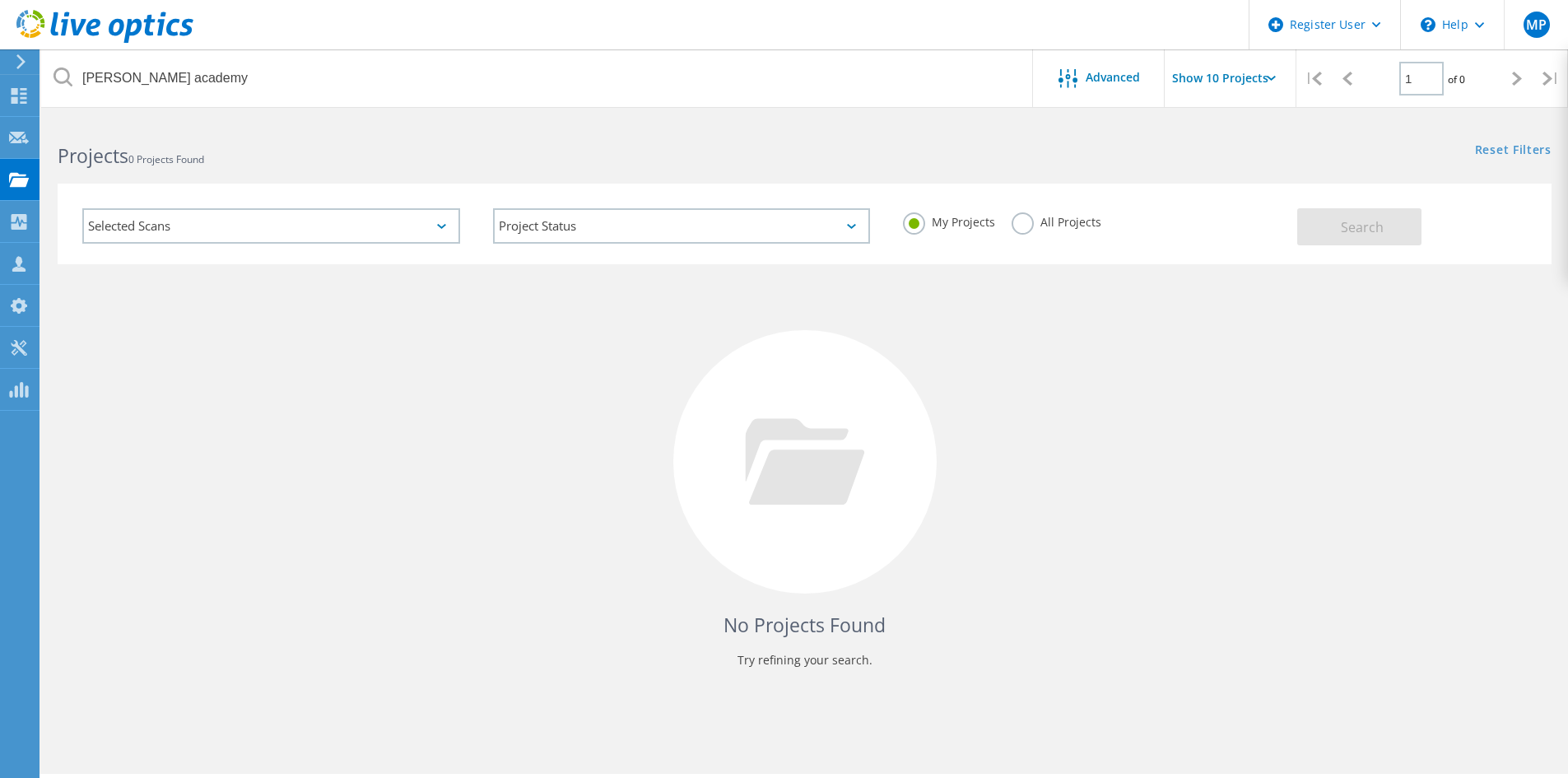
click at [1092, 373] on div "No Projects Found Try refining your search." at bounding box center [805, 477] width 1494 height 426
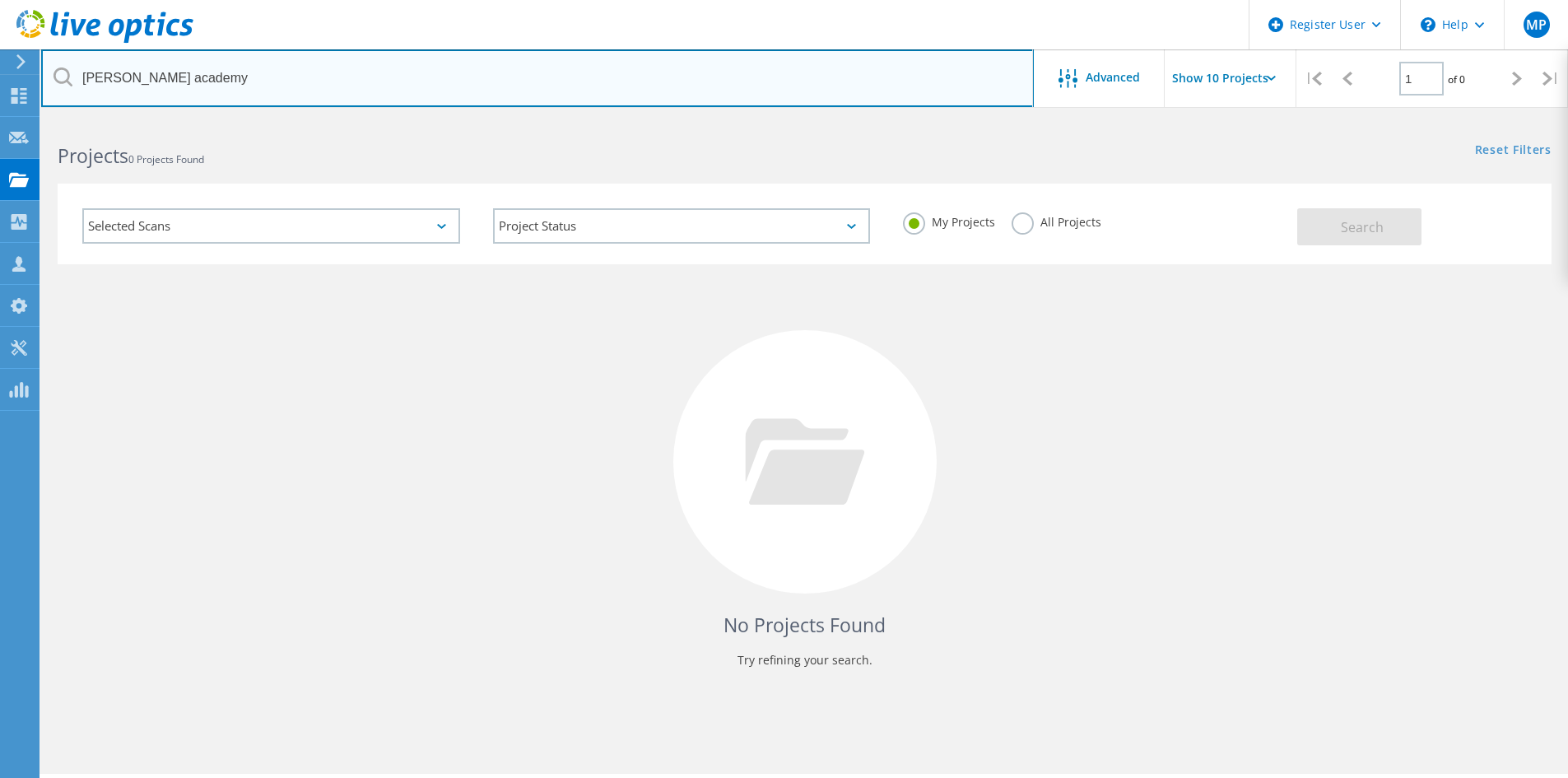
drag, startPoint x: 82, startPoint y: 74, endPoint x: 597, endPoint y: 74, distance: 515.0
click at [596, 74] on input "holbrook academy" at bounding box center [537, 78] width 993 height 58
paste input "sabian.cullum@holbrookacademy.org"
type input "sabian.cullum@holbrookacademy.org"
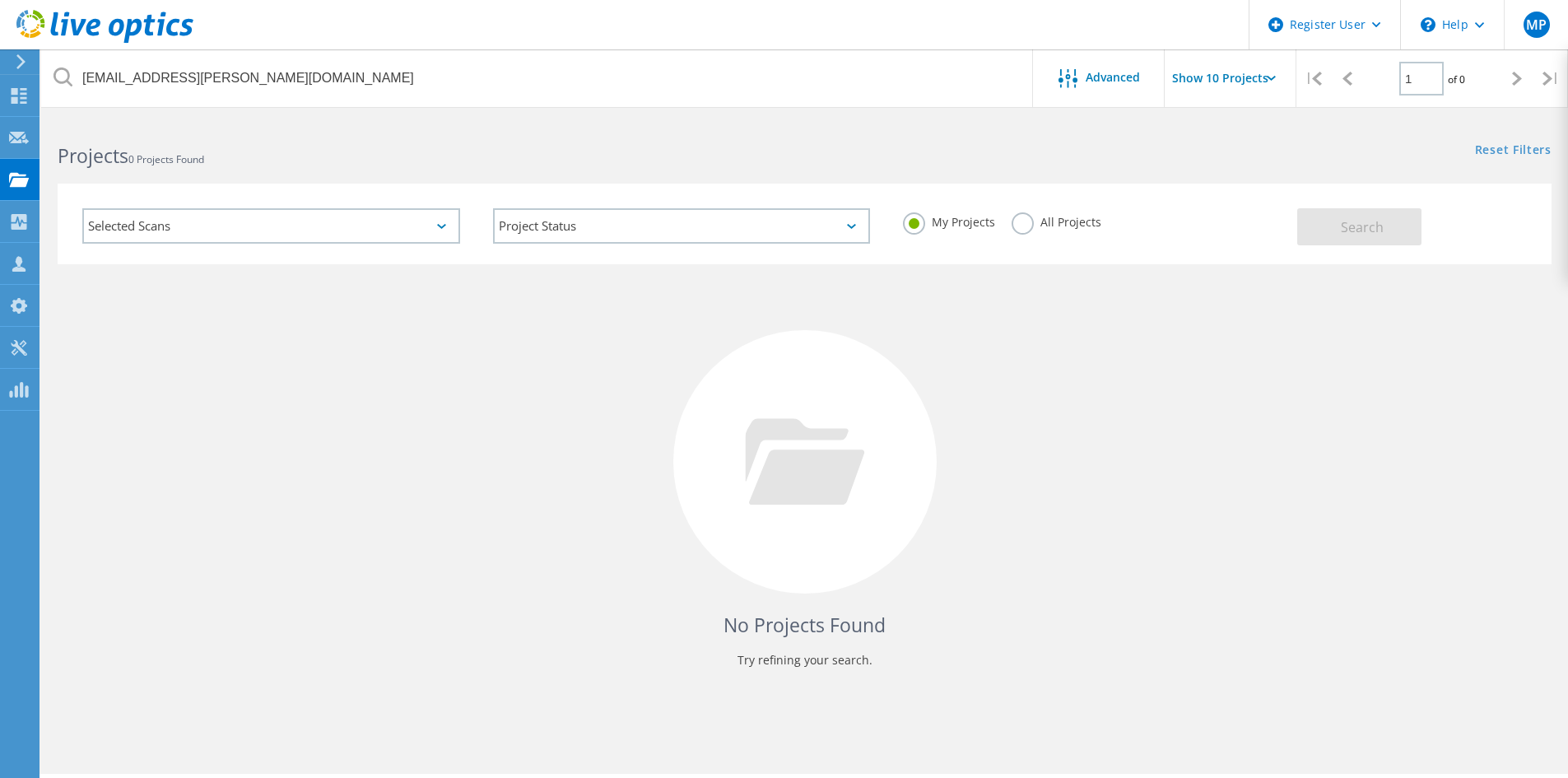
click at [1028, 228] on label "All Projects" at bounding box center [1056, 220] width 90 height 16
click at [0, 0] on input "All Projects" at bounding box center [0, 0] width 0 height 0
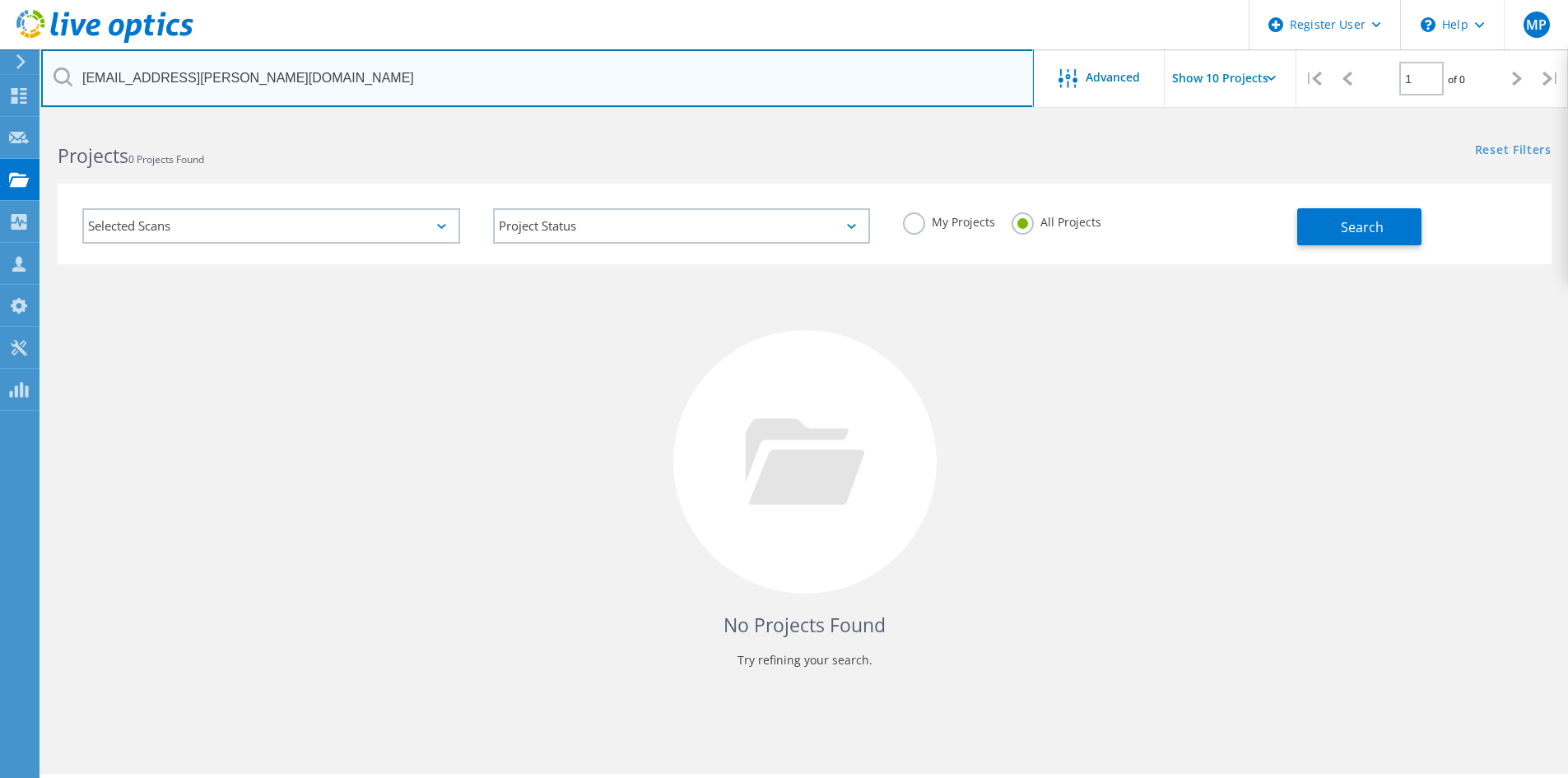
click at [397, 89] on input "sabian.cullum@holbrookacademy.org" at bounding box center [537, 78] width 993 height 58
